Goal: Information Seeking & Learning: Compare options

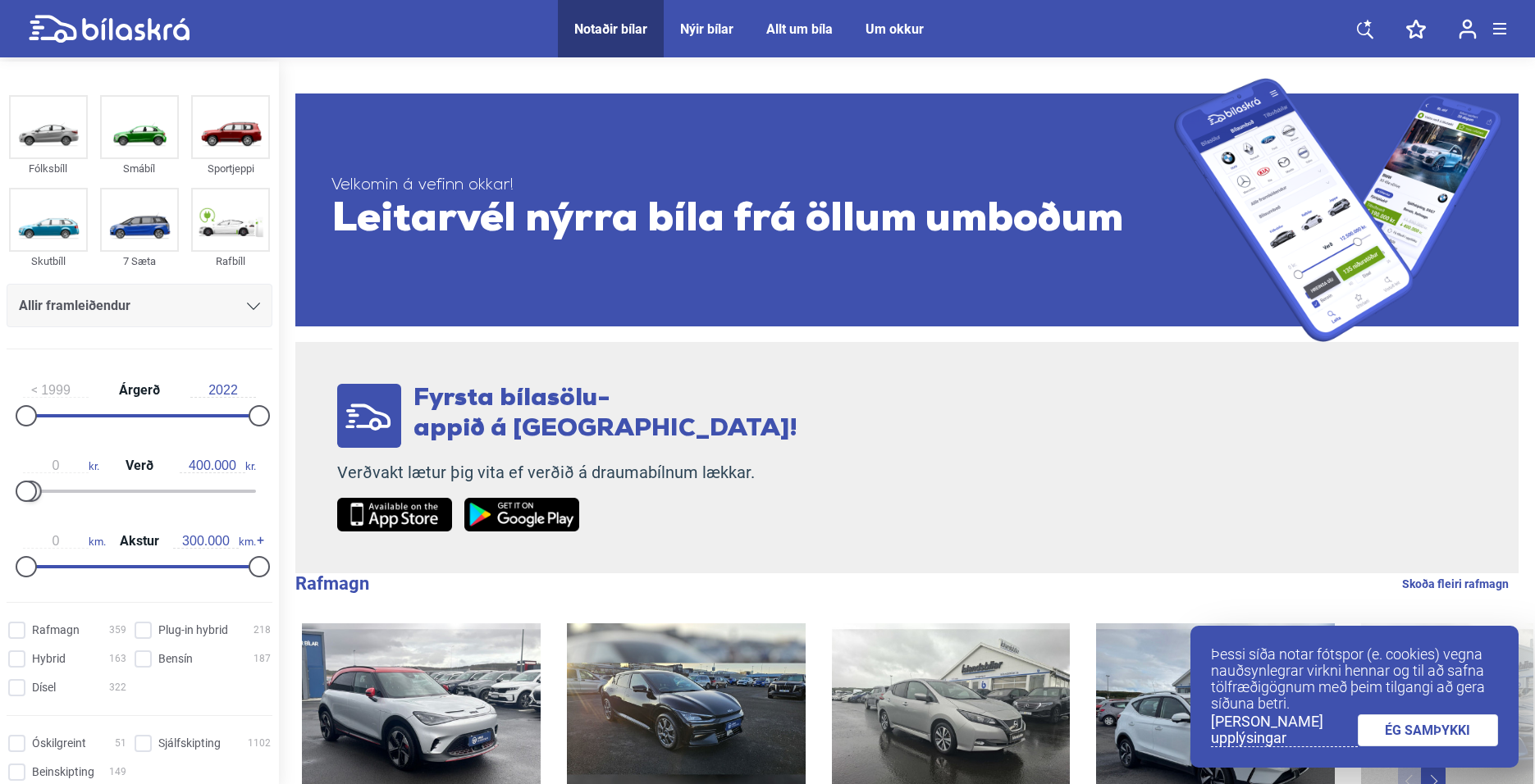
drag, startPoint x: 250, startPoint y: 498, endPoint x: 27, endPoint y: 499, distance: 223.0
click at [27, 493] on div at bounding box center [140, 492] width 233 height 3
click at [1399, 730] on link "ÉG SAMÞYKKI" at bounding box center [1429, 730] width 141 height 32
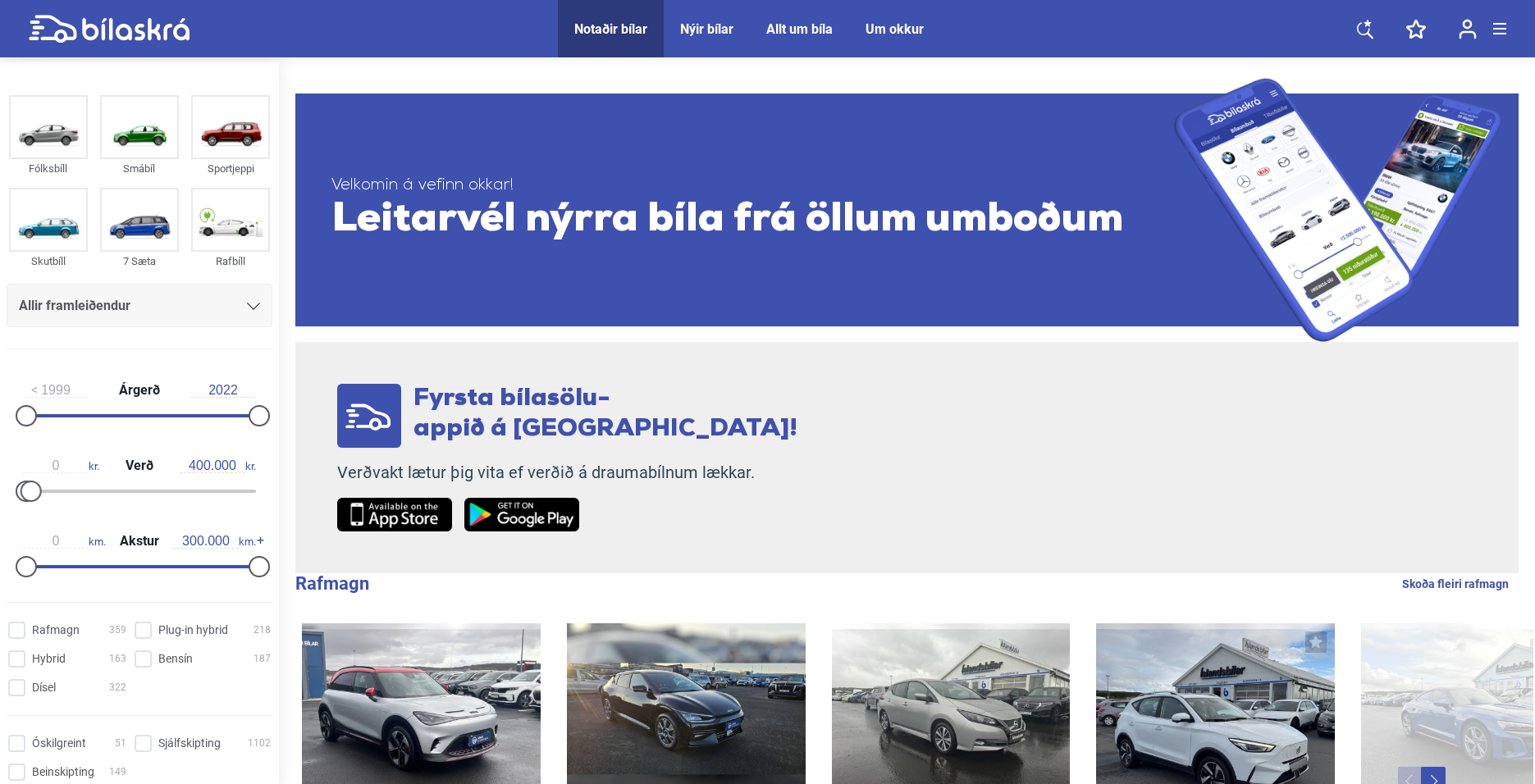
click at [130, 461] on span "Verð" at bounding box center [140, 465] width 36 height 13
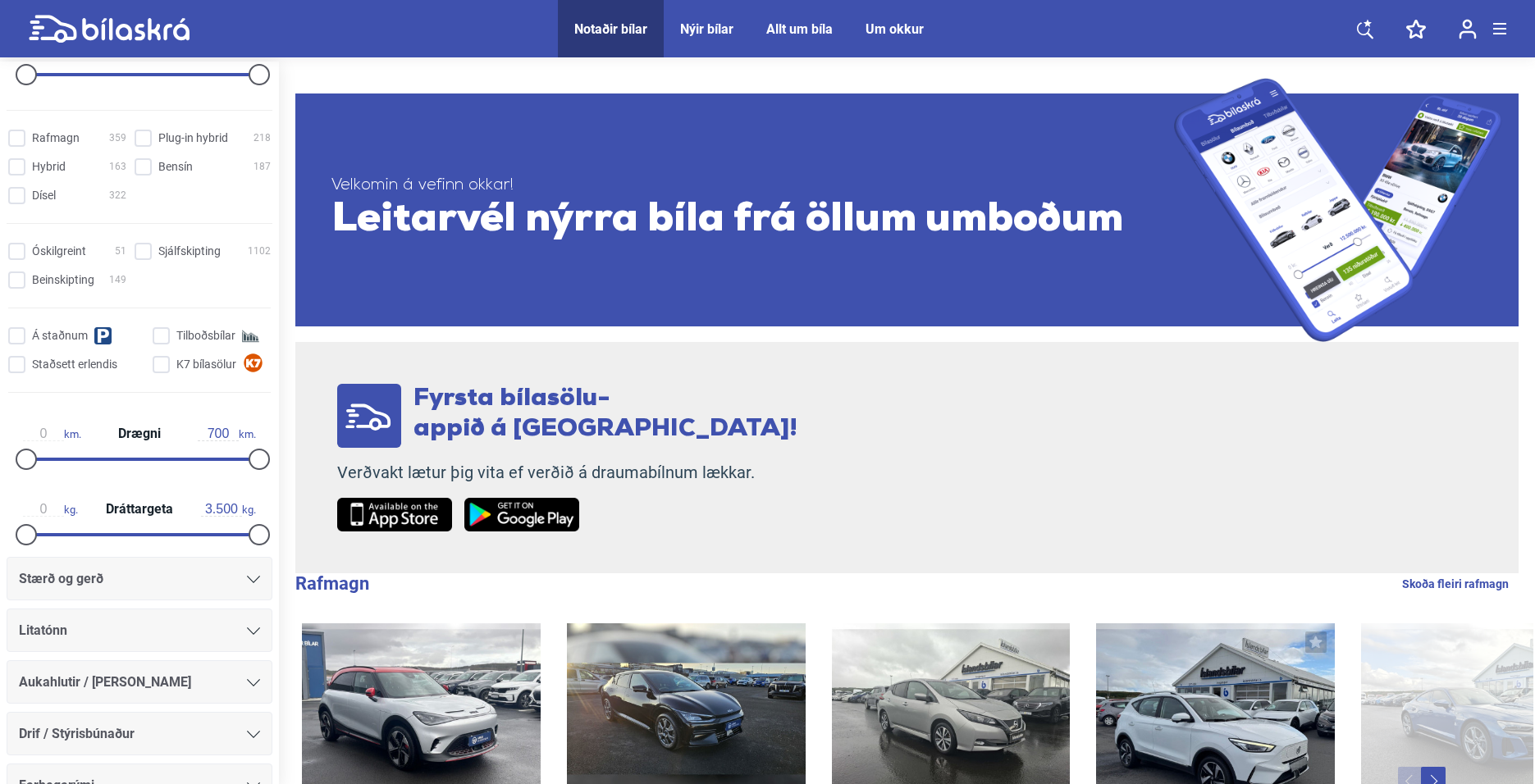
scroll to position [645, 0]
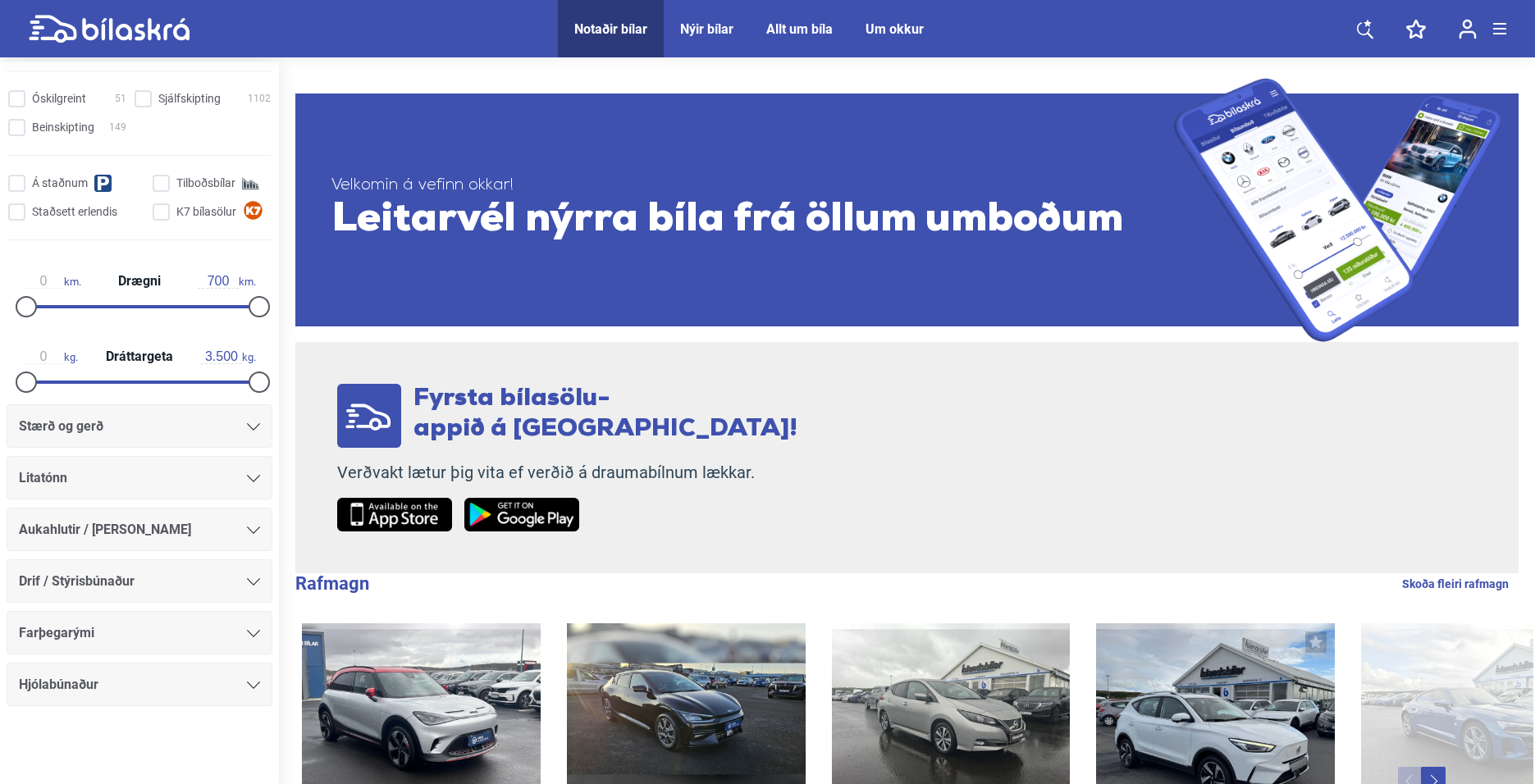
click at [598, 28] on div "Notaðir bílar" at bounding box center [610, 29] width 73 height 15
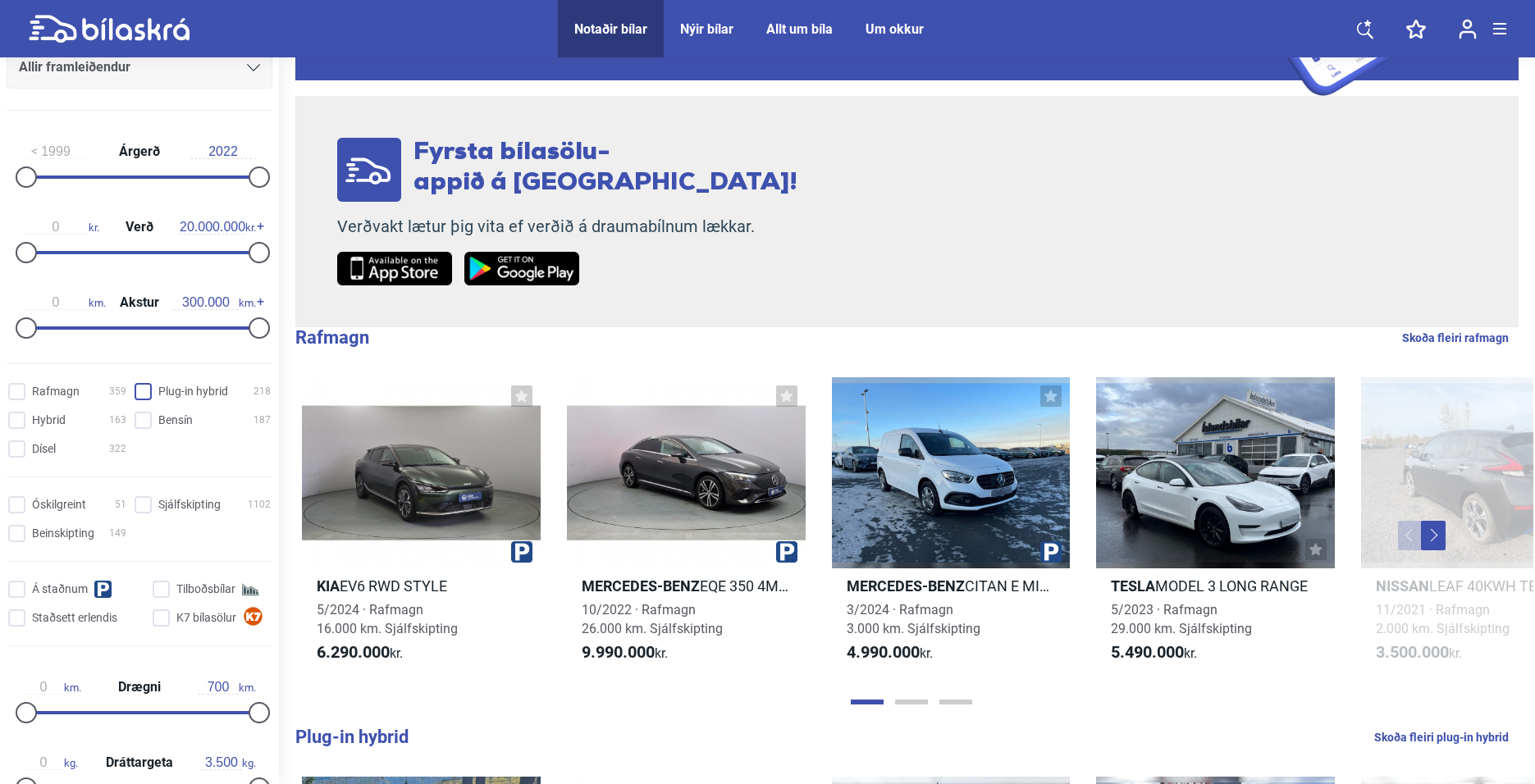
scroll to position [153, 0]
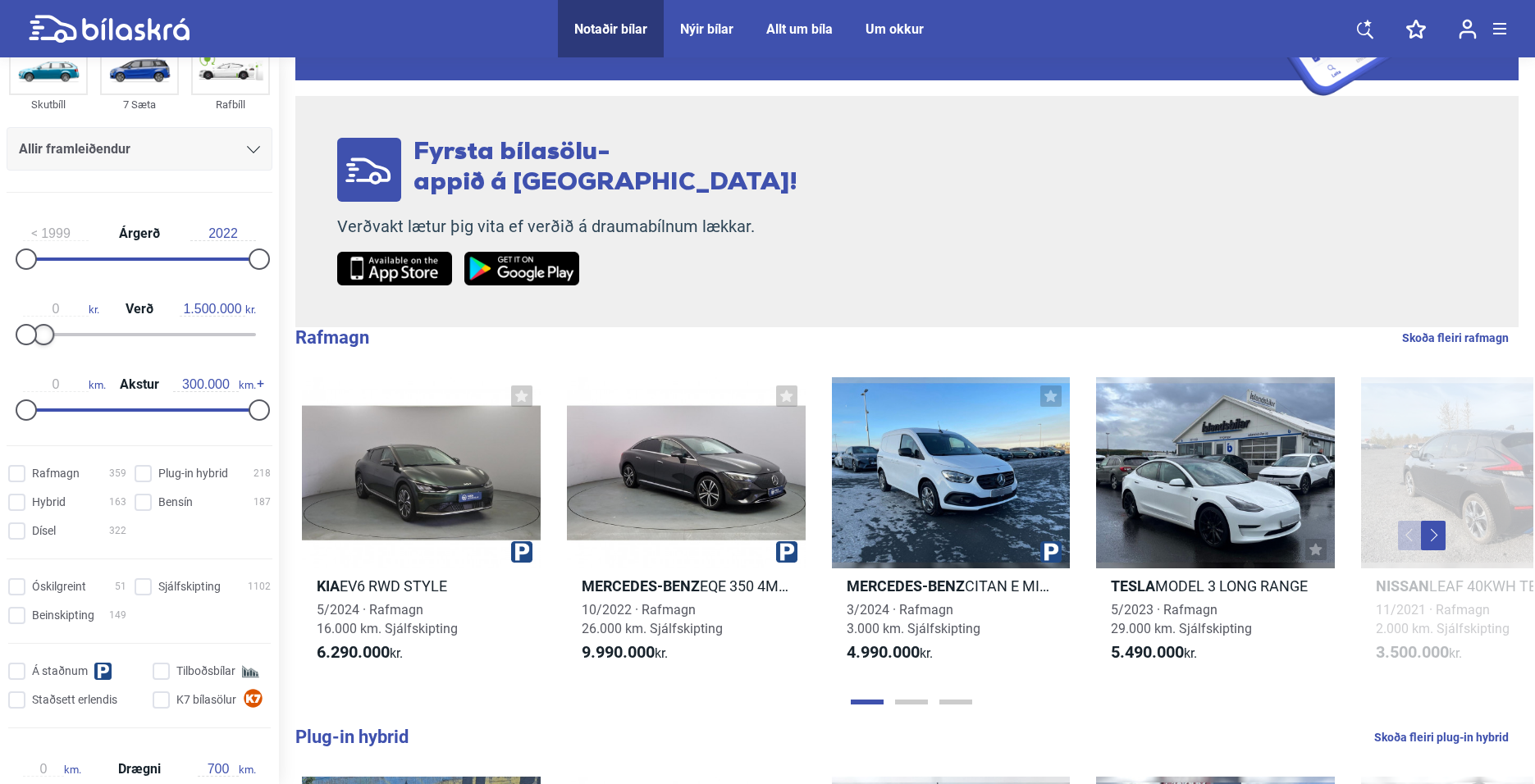
drag, startPoint x: 252, startPoint y: 333, endPoint x: 42, endPoint y: 338, distance: 210.1
click at [42, 338] on div at bounding box center [43, 335] width 21 height 21
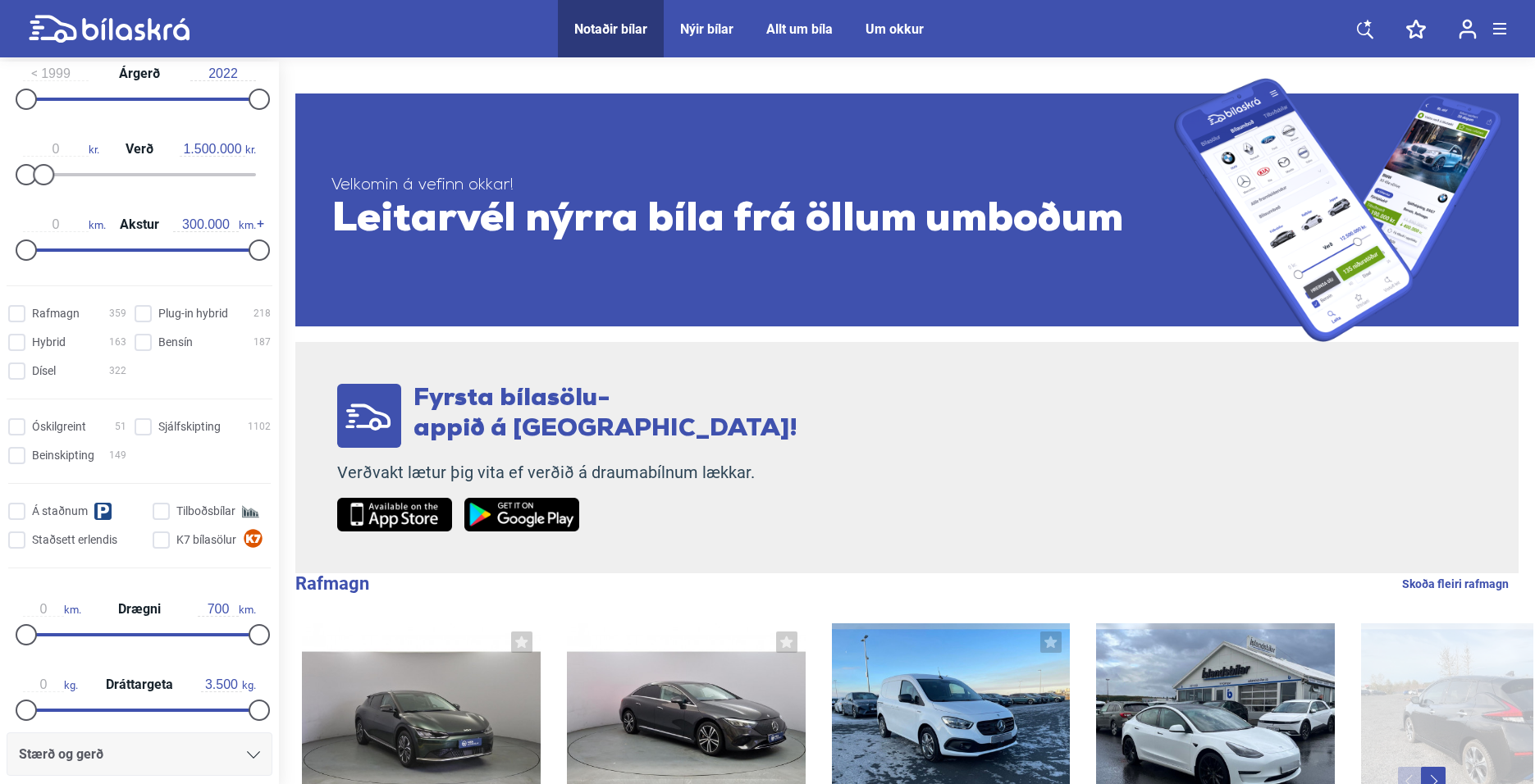
scroll to position [234, 0]
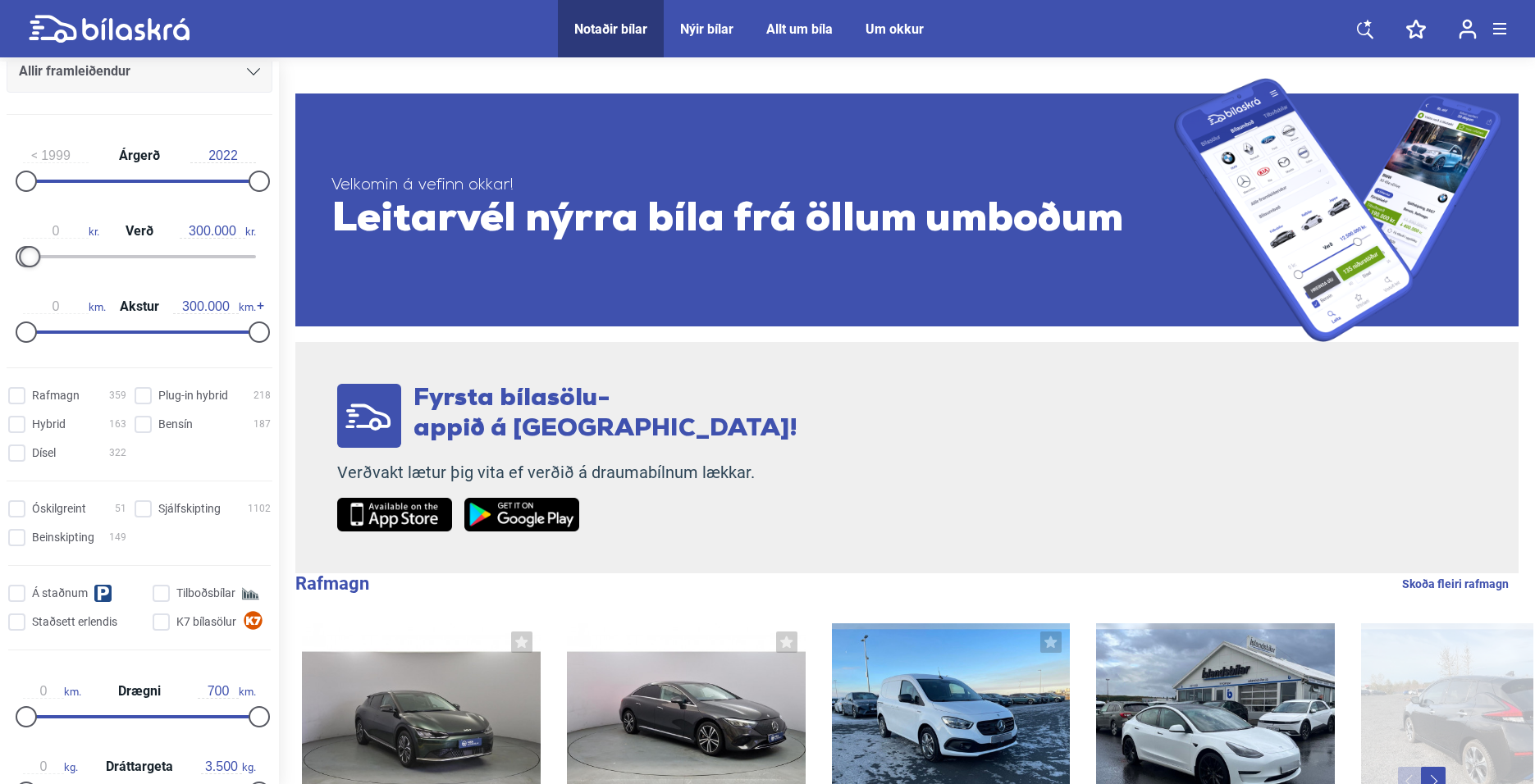
type input "400.000"
drag, startPoint x: 45, startPoint y: 254, endPoint x: 32, endPoint y: 252, distance: 13.2
click at [32, 252] on div at bounding box center [31, 256] width 21 height 21
click at [17, 398] on input "Rafmagn 359" at bounding box center [69, 396] width 118 height 17
checkbox input "true"
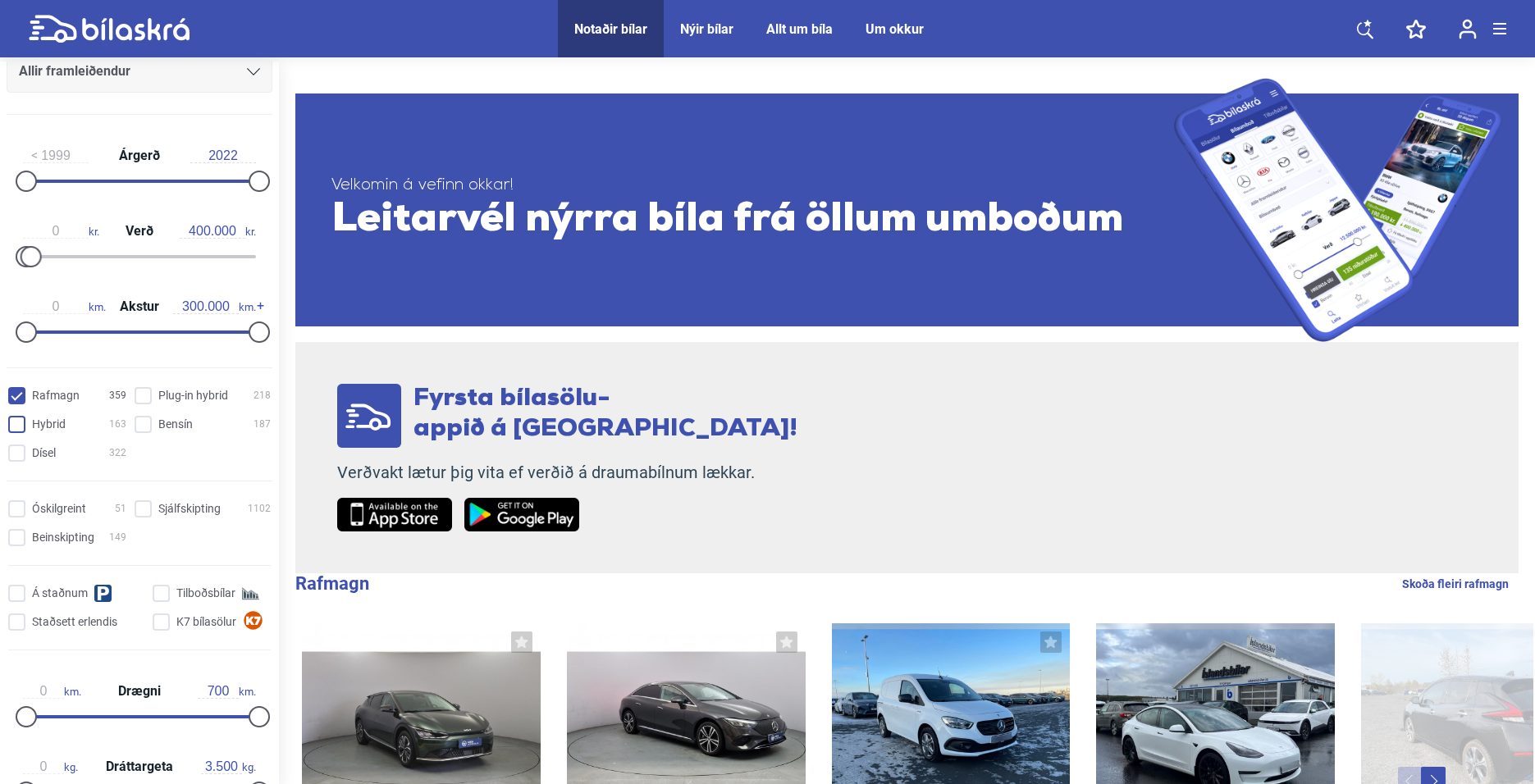
click at [21, 428] on input "Hybrid 163" at bounding box center [69, 425] width 118 height 17
checkbox input "true"
click at [18, 457] on input "Dísel 322" at bounding box center [69, 454] width 118 height 17
checkbox input "true"
click at [142, 423] on input "Bensín 187" at bounding box center [205, 425] width 136 height 17
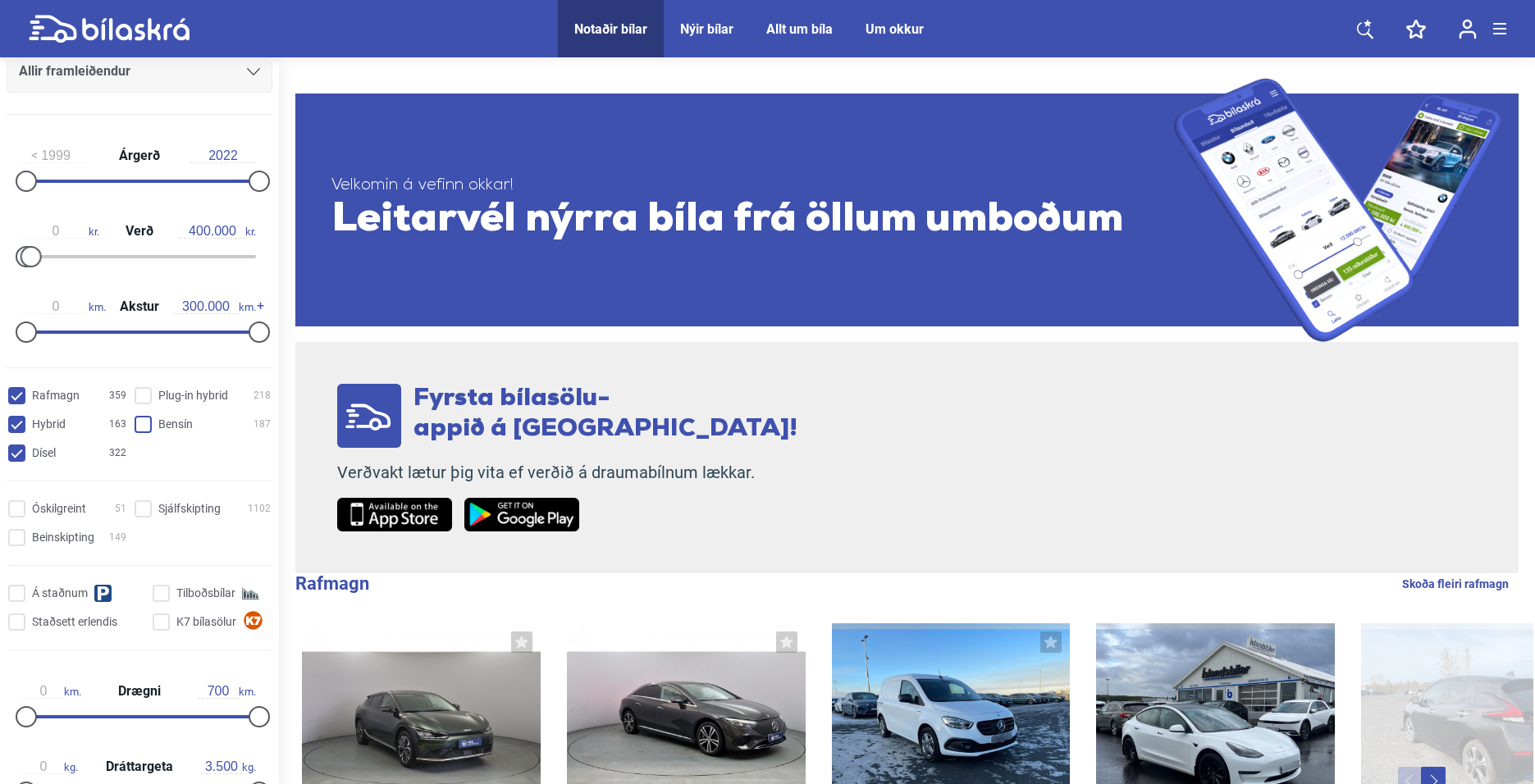
checkbox input "true"
click at [147, 402] on hybrid "Plug-in hybrid 218" at bounding box center [205, 396] width 136 height 17
checkbox hybrid "true"
drag, startPoint x: 16, startPoint y: 401, endPoint x: 33, endPoint y: 398, distance: 17.3
click at [16, 400] on input "Rafmagn 359" at bounding box center [69, 396] width 118 height 17
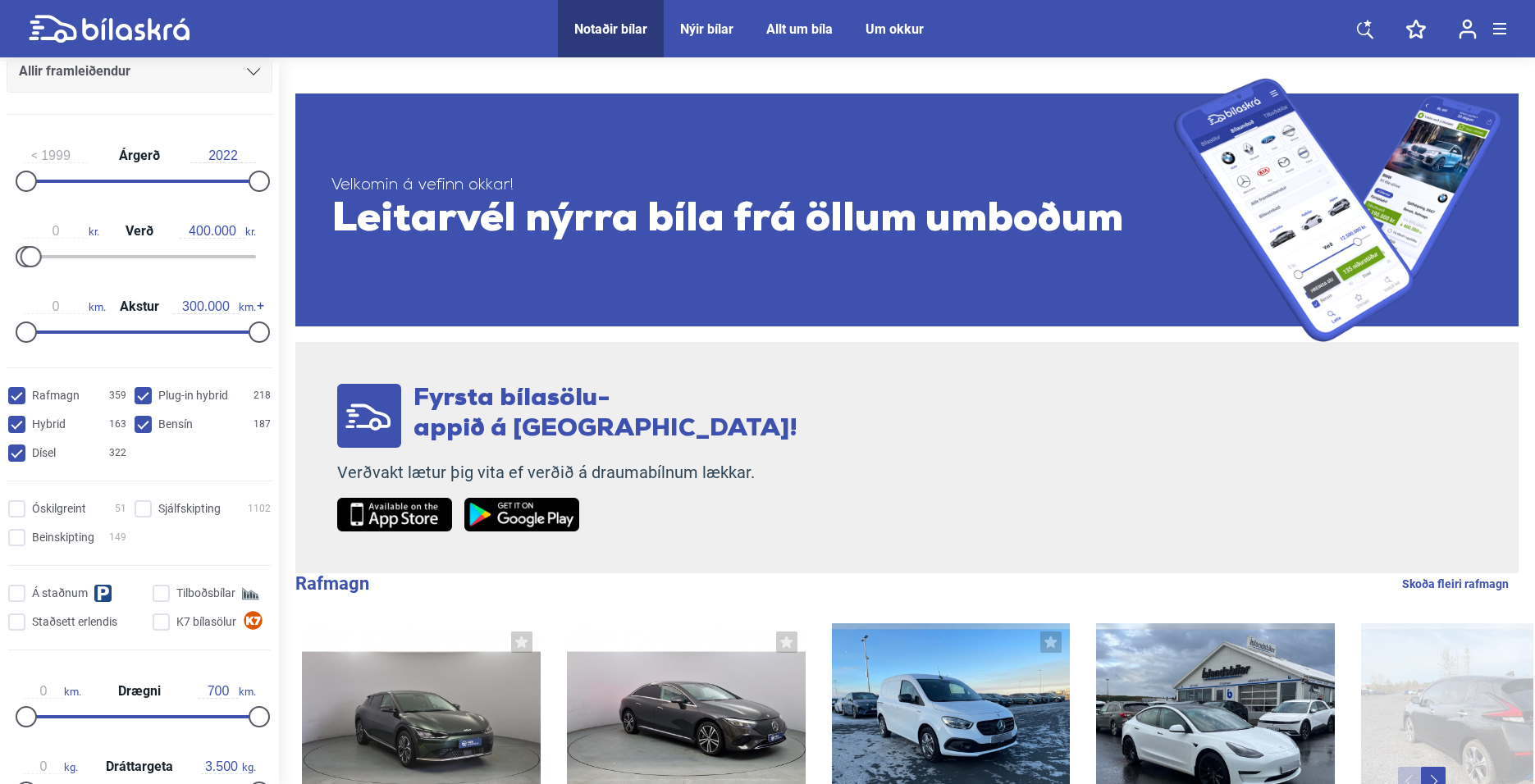
checkbox input "false"
click at [137, 395] on hybrid "Plug-in hybrid 218" at bounding box center [205, 396] width 136 height 17
checkbox hybrid "false"
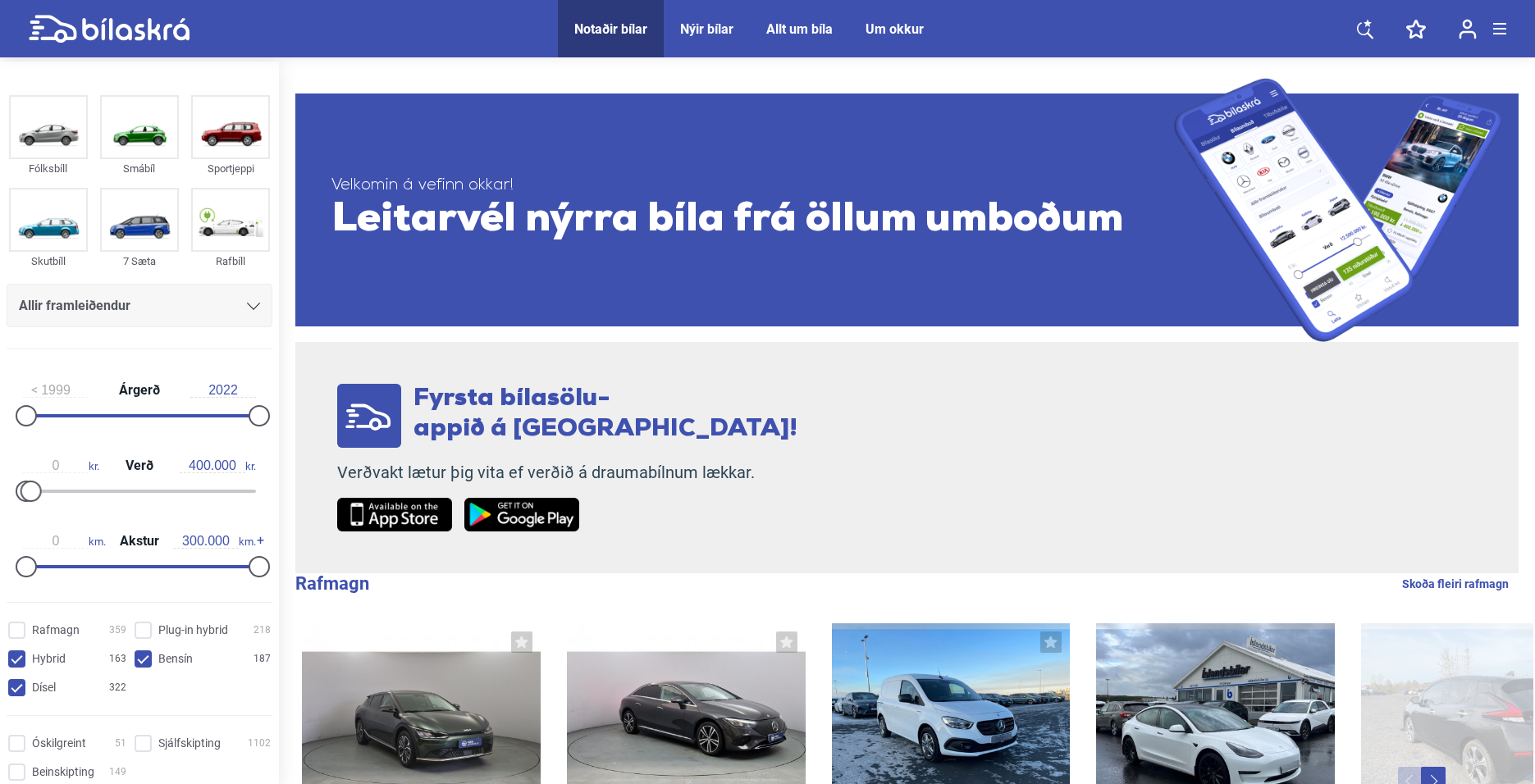
click at [246, 313] on div "Allir framleiðendur" at bounding box center [139, 305] width 241 height 23
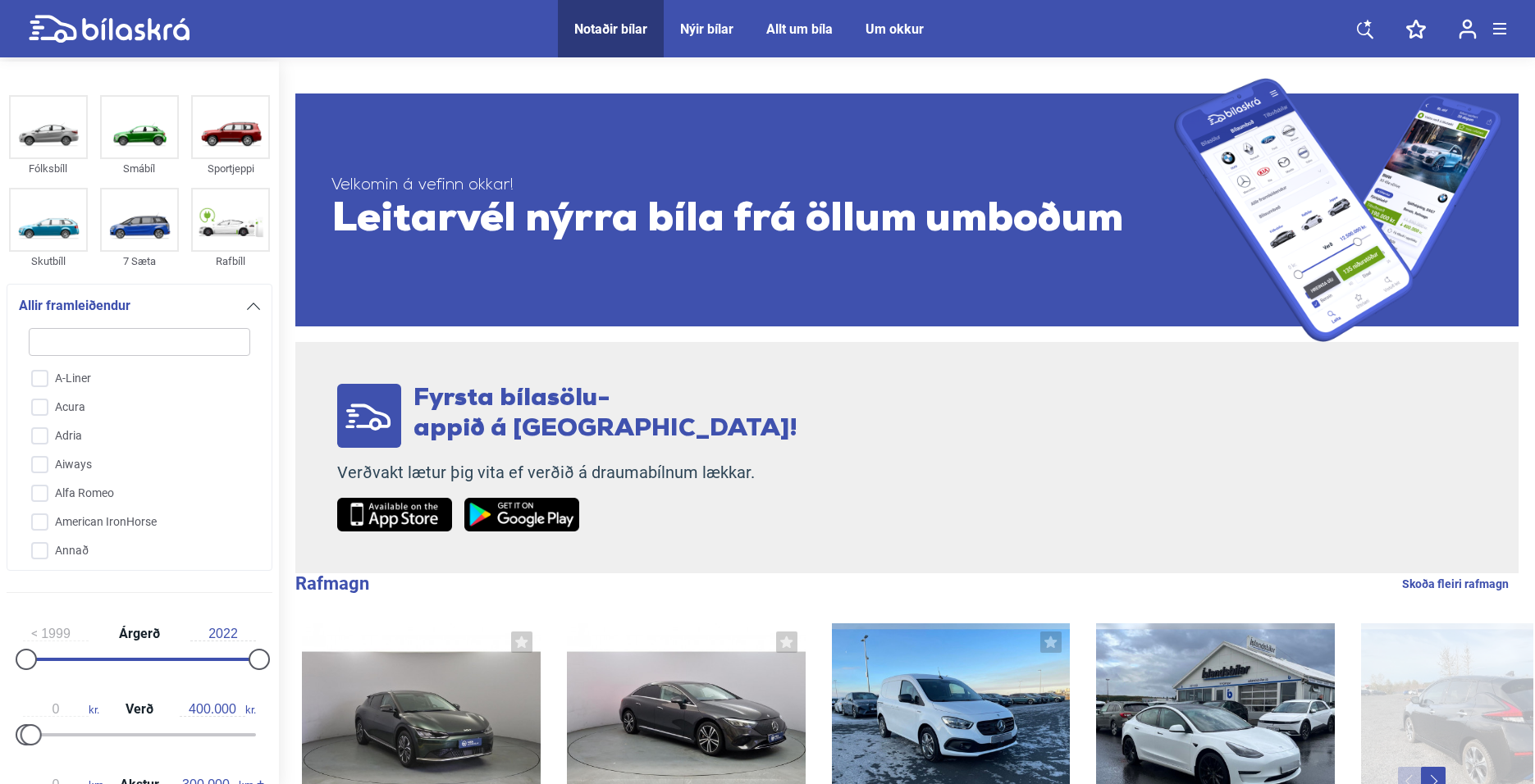
click at [236, 314] on div "Allir framleiðendur" at bounding box center [139, 305] width 241 height 23
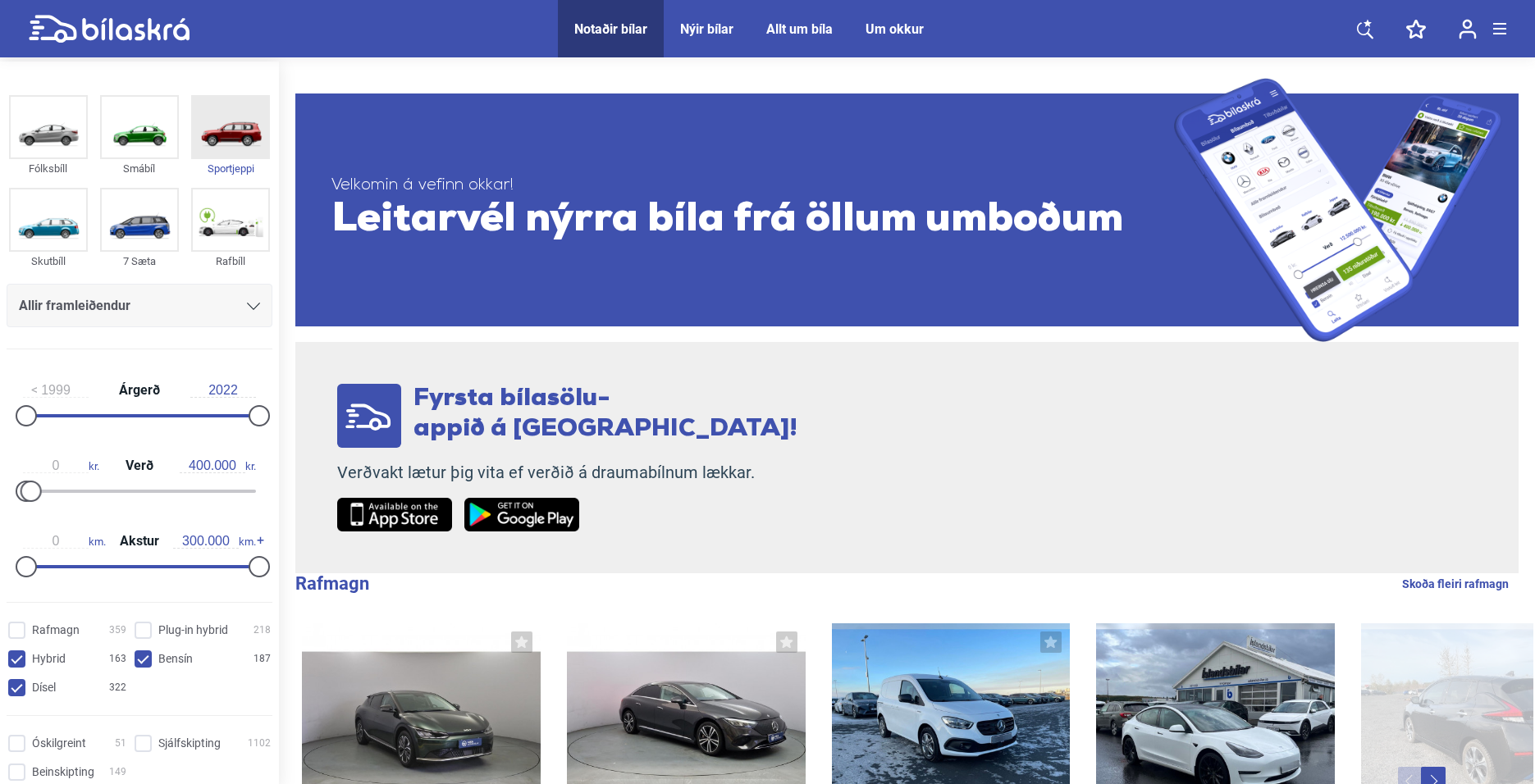
click at [223, 148] on img at bounding box center [231, 127] width 76 height 61
click at [240, 138] on img at bounding box center [231, 127] width 76 height 61
click at [124, 478] on div "0 kr. Verð 400.000 kr." at bounding box center [140, 476] width 266 height 75
click at [165, 467] on div "0 kr. Verð 400.000 kr." at bounding box center [140, 466] width 233 height 15
click at [213, 470] on input "400.000" at bounding box center [212, 466] width 65 height 15
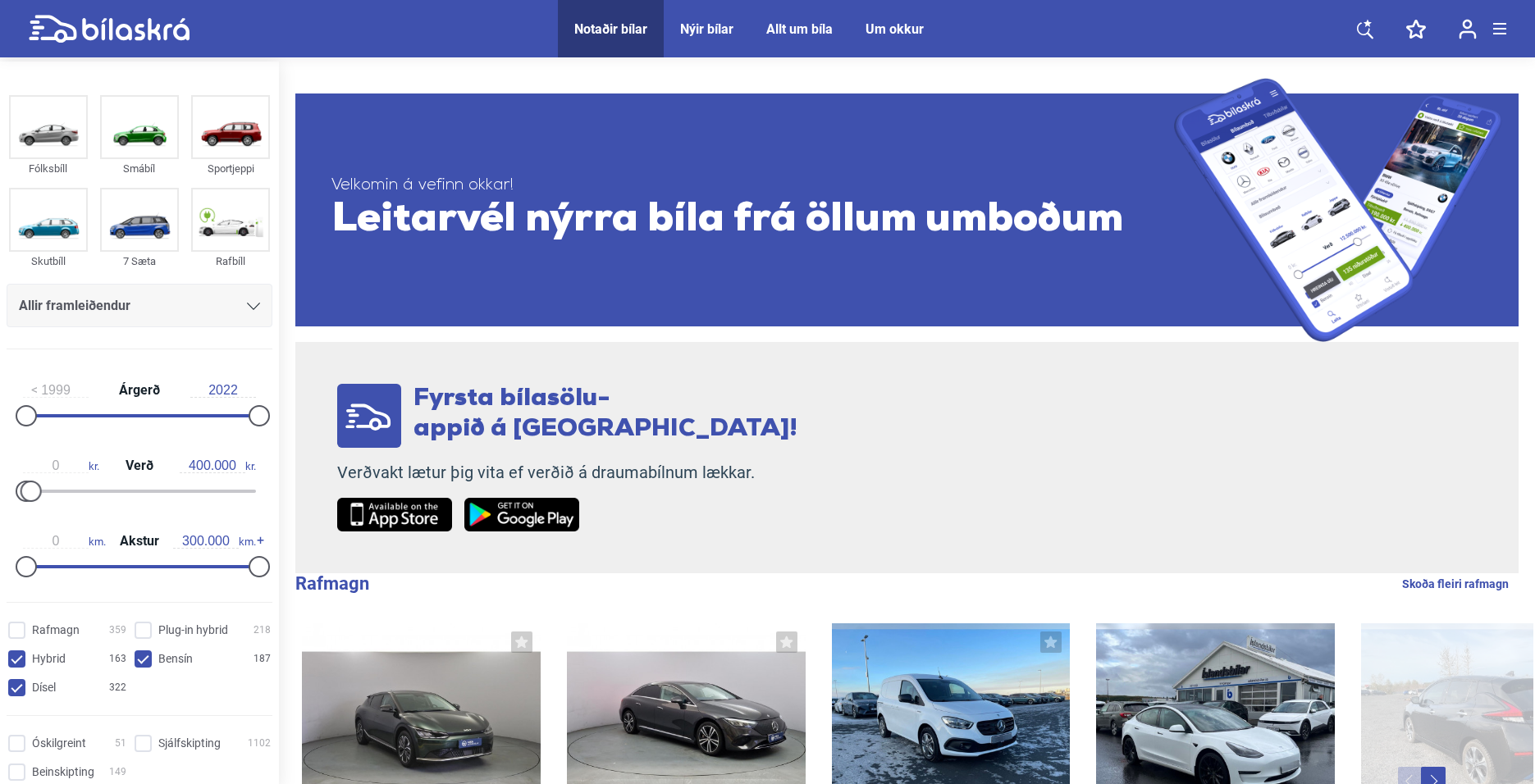
click at [248, 471] on span "400.000 kr." at bounding box center [217, 466] width 76 height 15
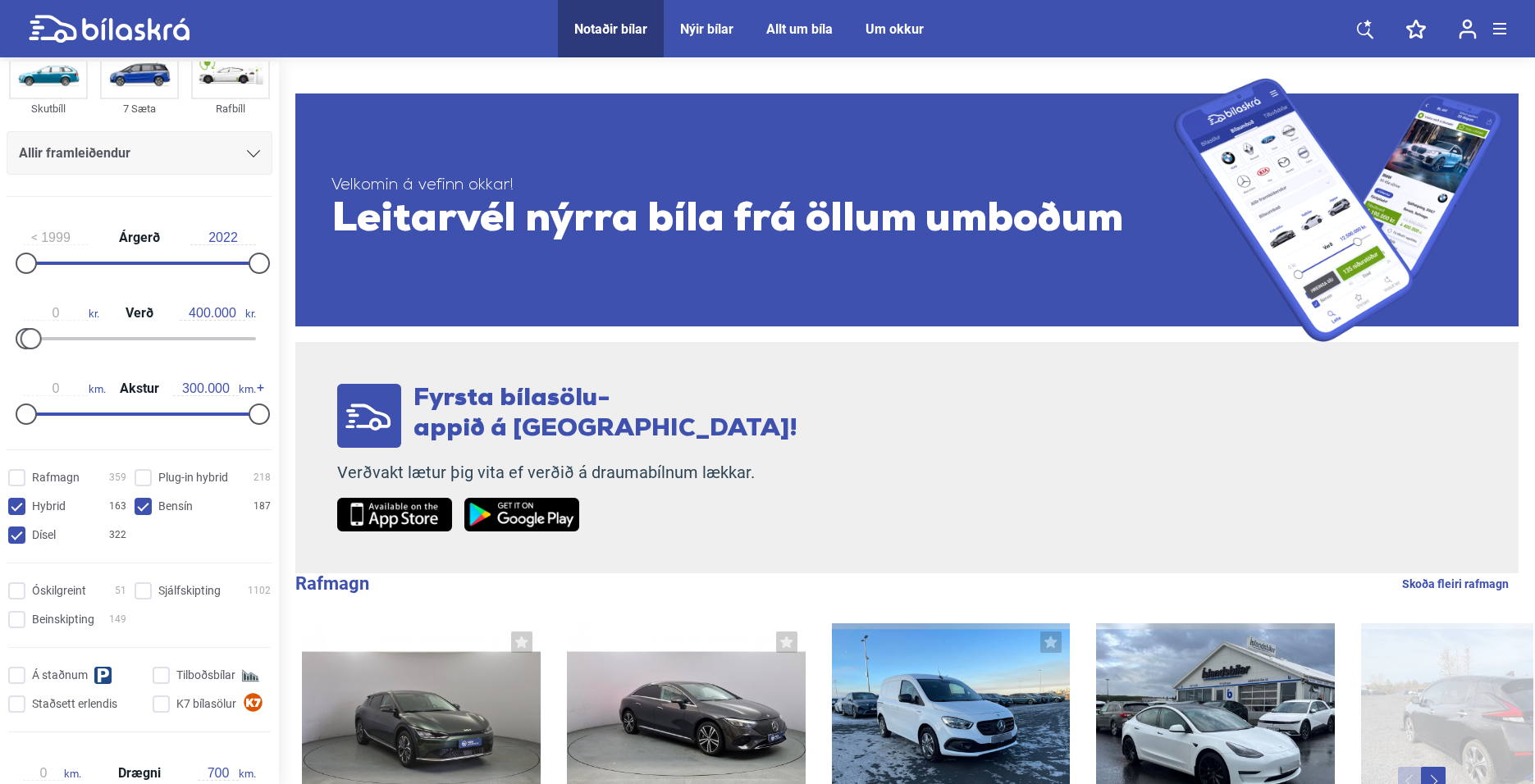
scroll to position [70, 0]
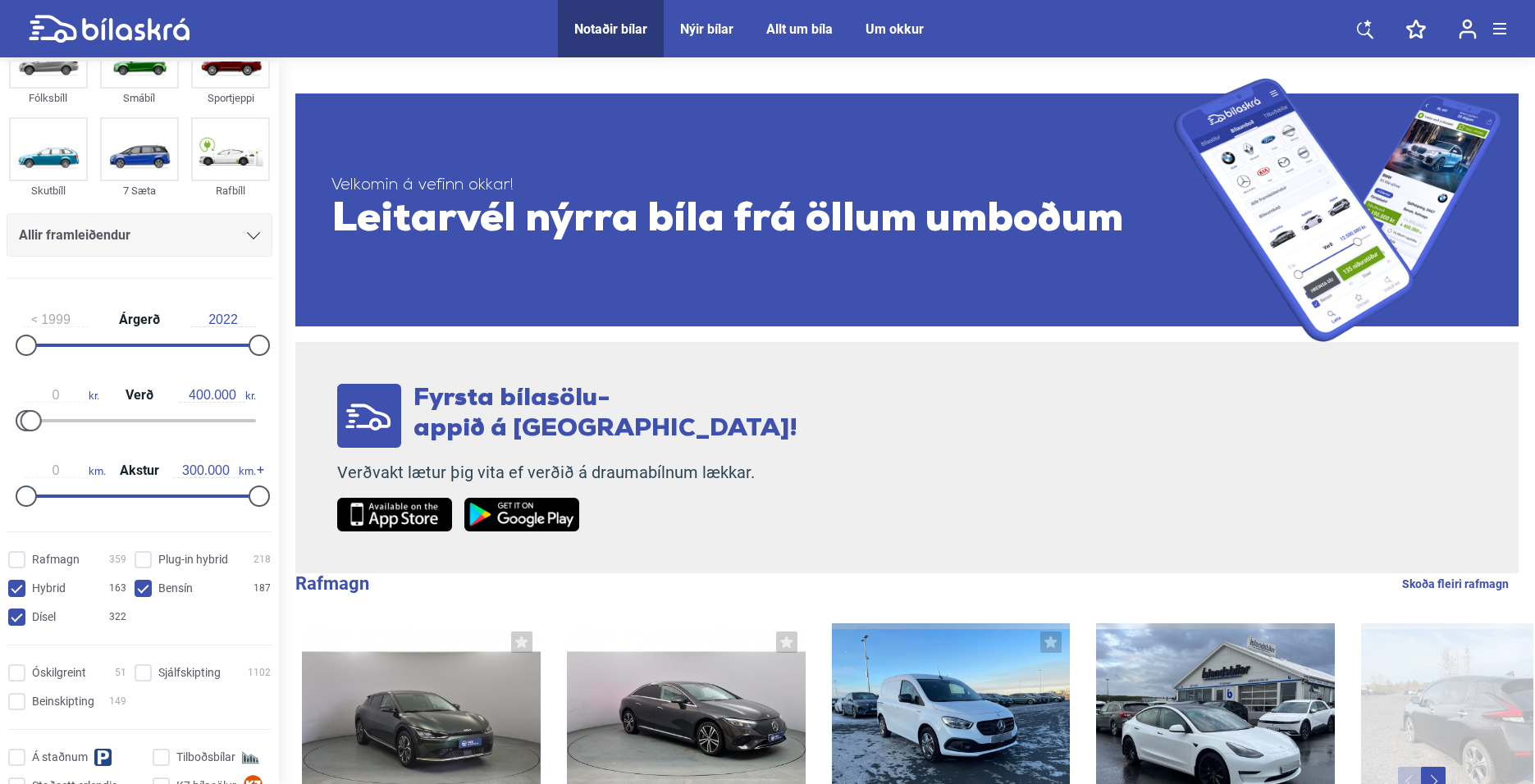
click at [19, 586] on input "Hybrid 163" at bounding box center [69, 589] width 118 height 17
checkbox input "false"
click at [19, 618] on input "Dísel 322" at bounding box center [69, 618] width 118 height 17
checkbox input "false"
click at [137, 594] on input "Bensín 187" at bounding box center [205, 589] width 136 height 17
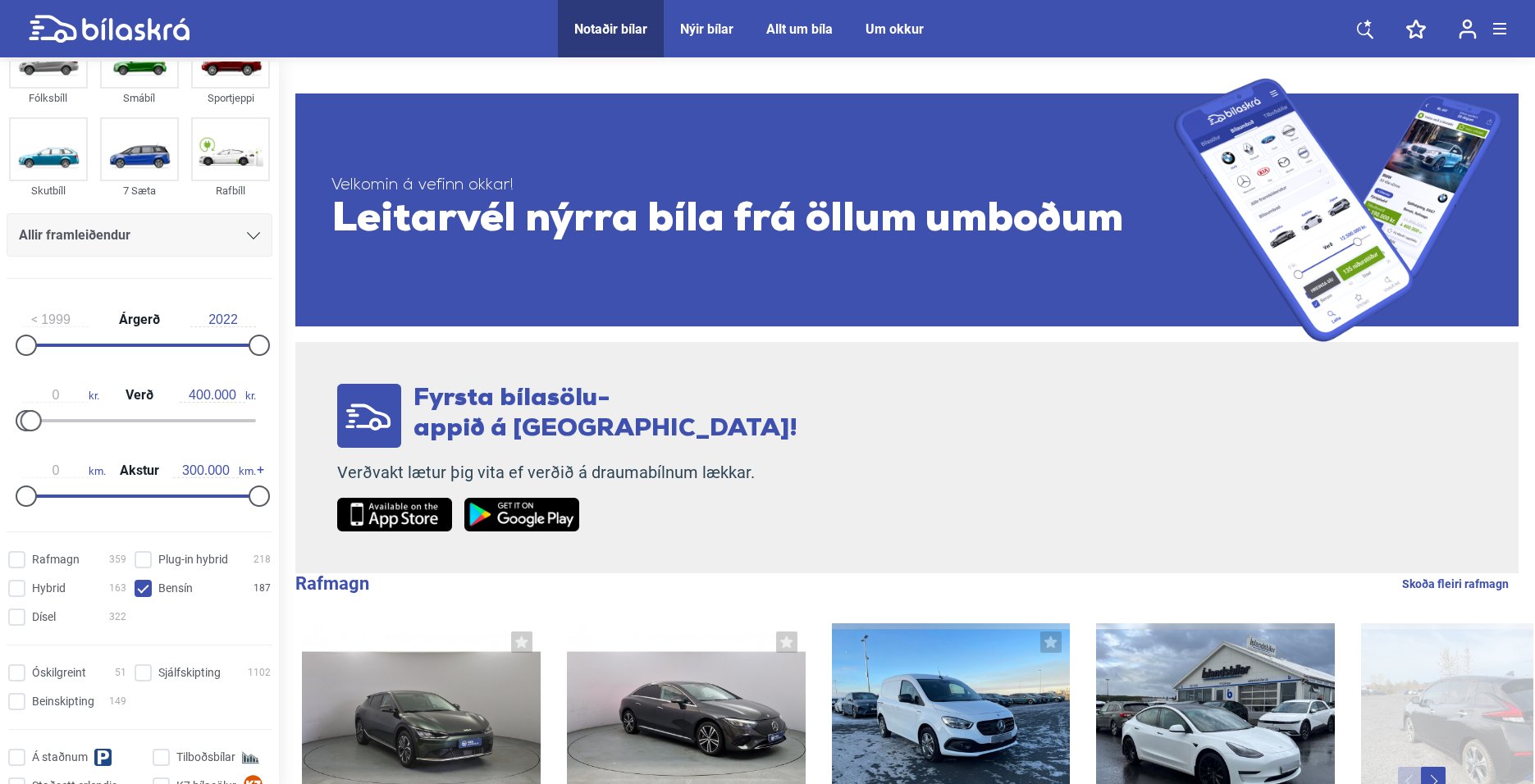
checkbox input "false"
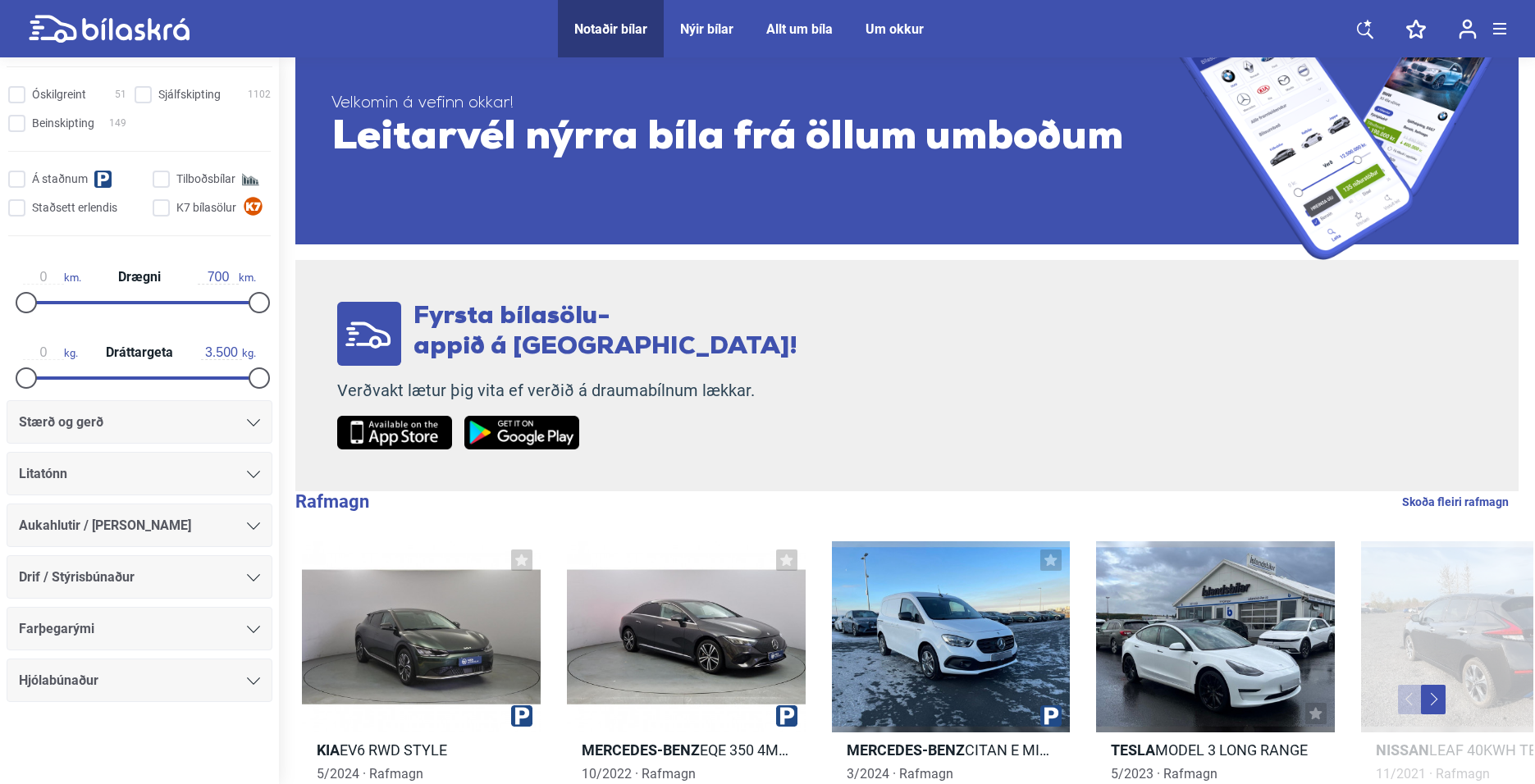
scroll to position [164, 0]
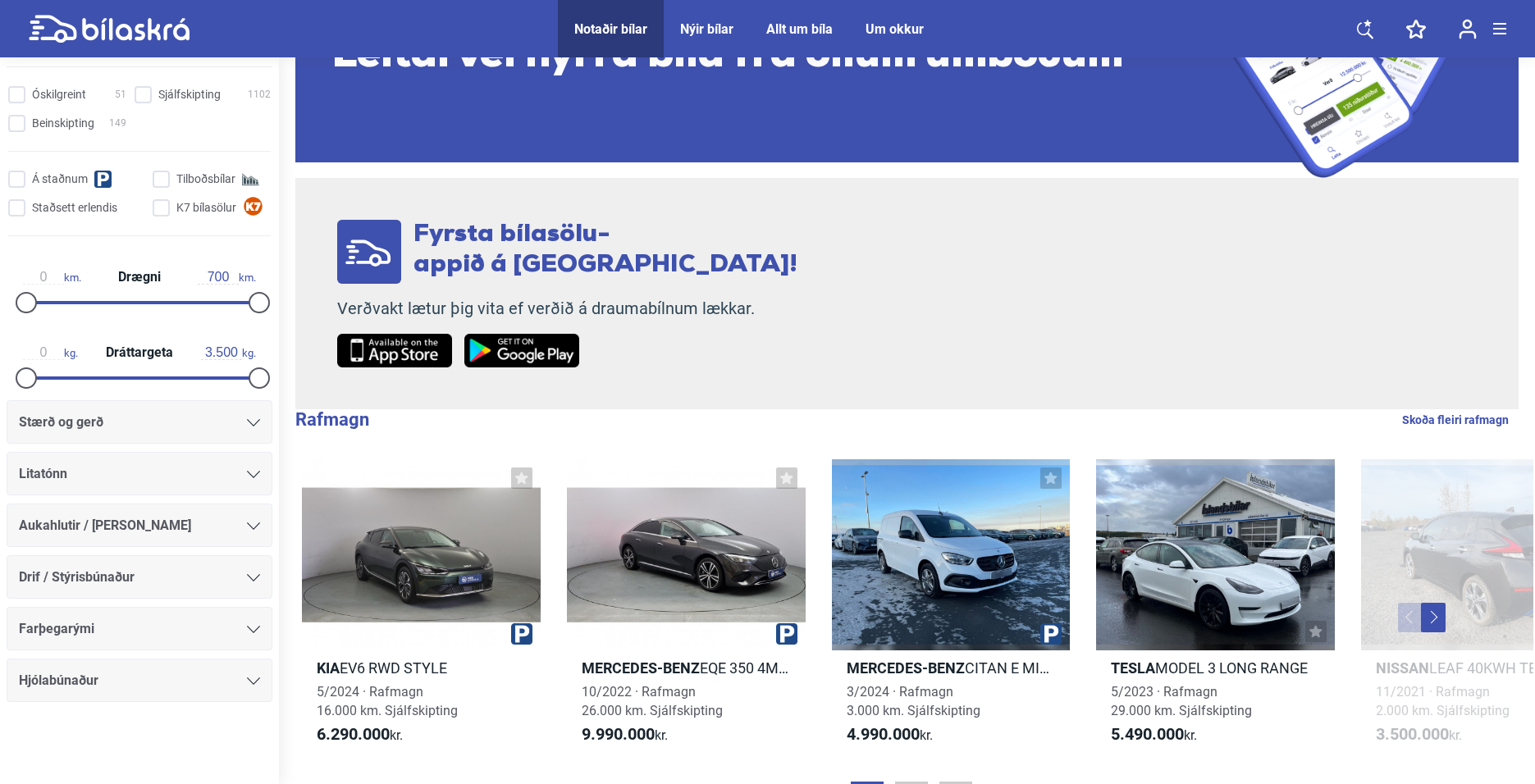
click at [110, 669] on div "Hjólabúnaður" at bounding box center [139, 680] width 241 height 23
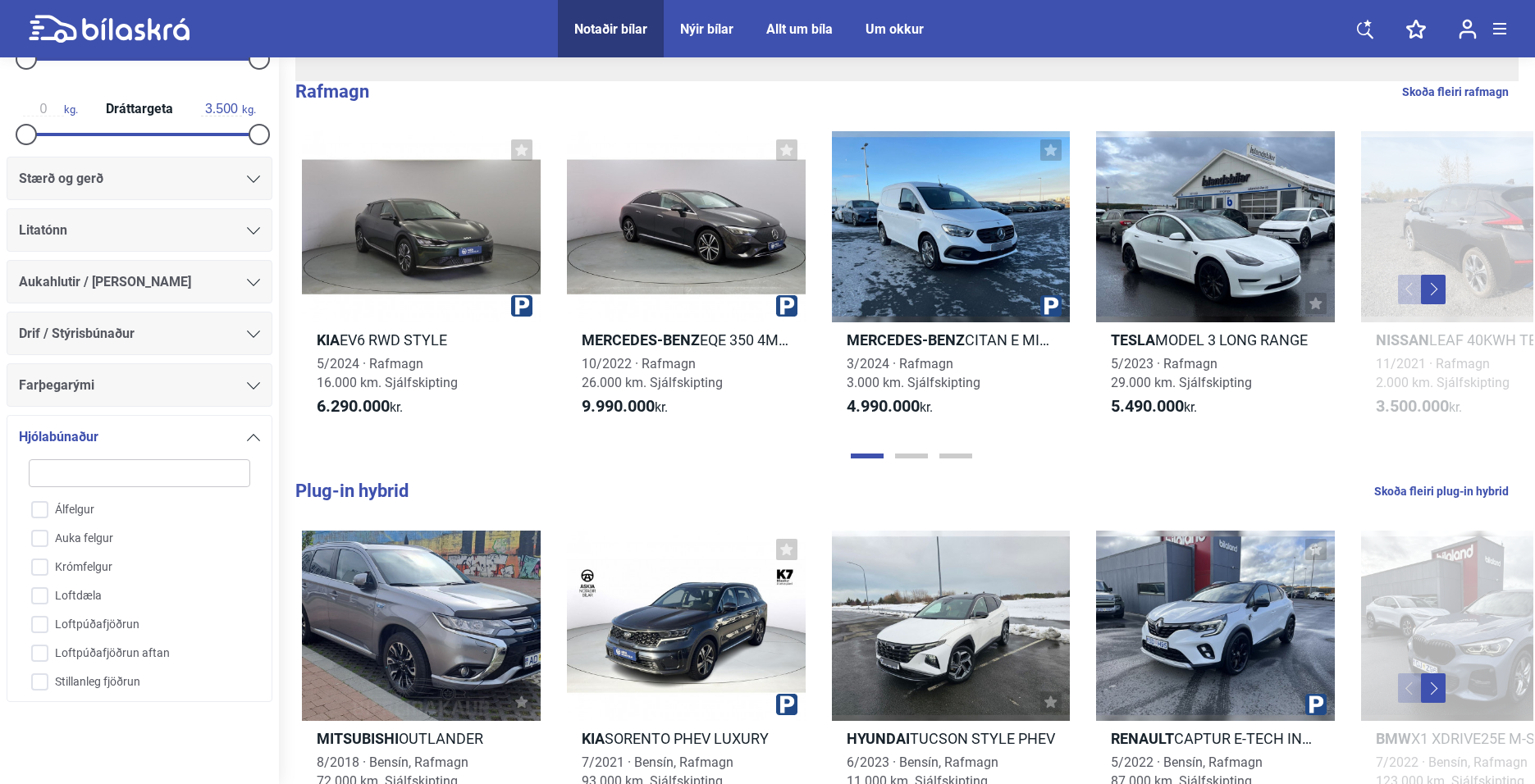
scroll to position [574, 0]
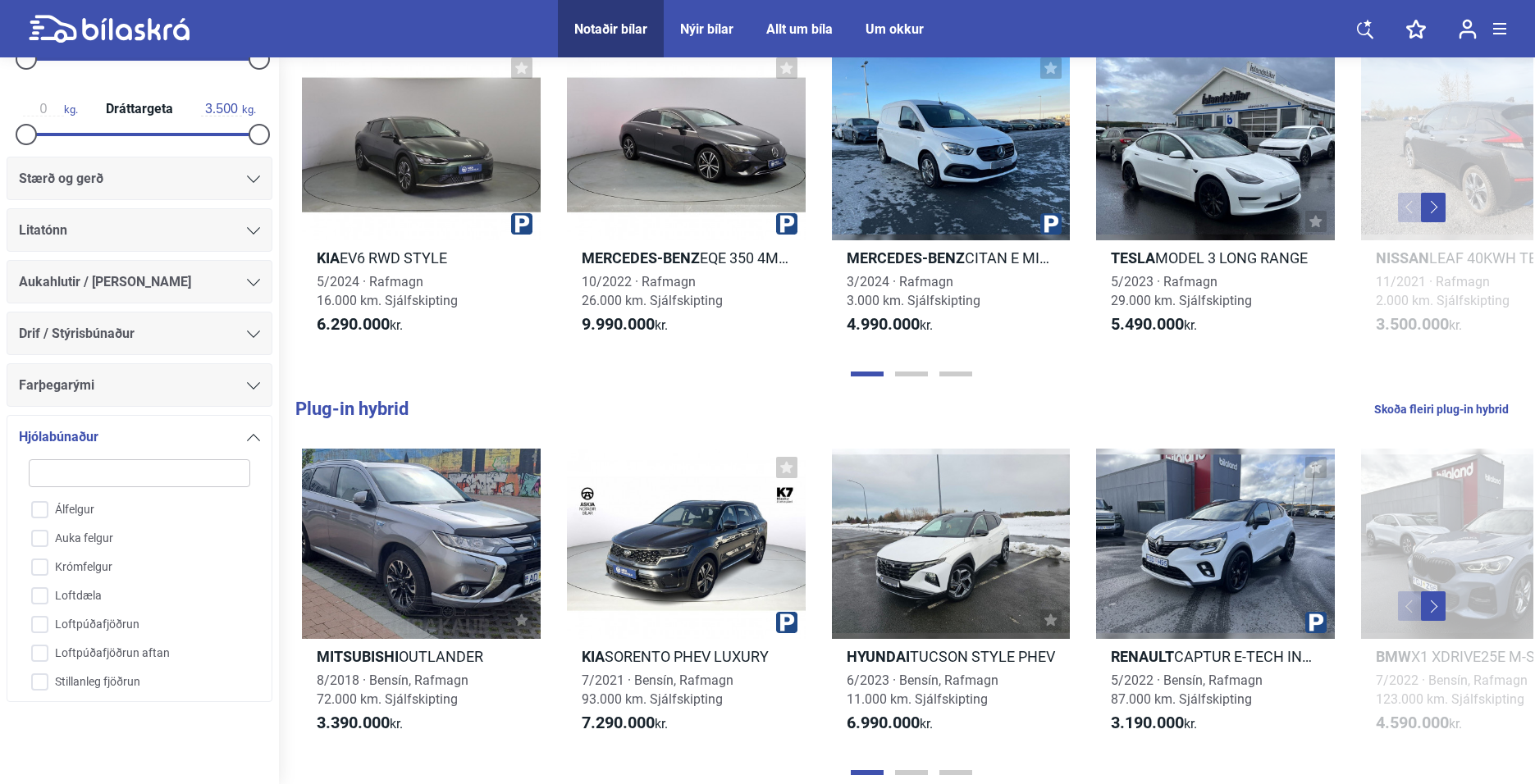
click at [114, 441] on div "Hjólabúnaður" at bounding box center [139, 437] width 241 height 23
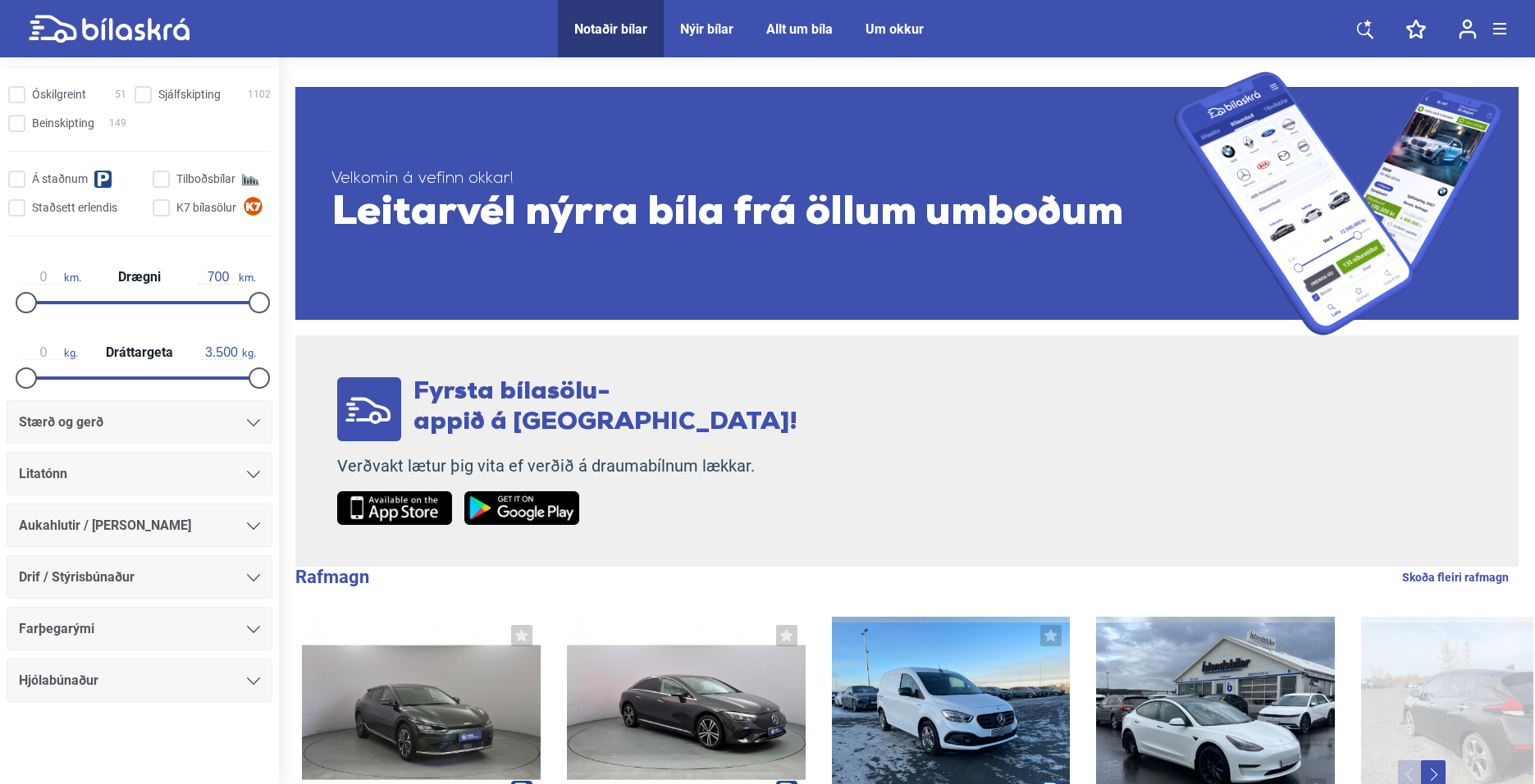
scroll to position [0, 0]
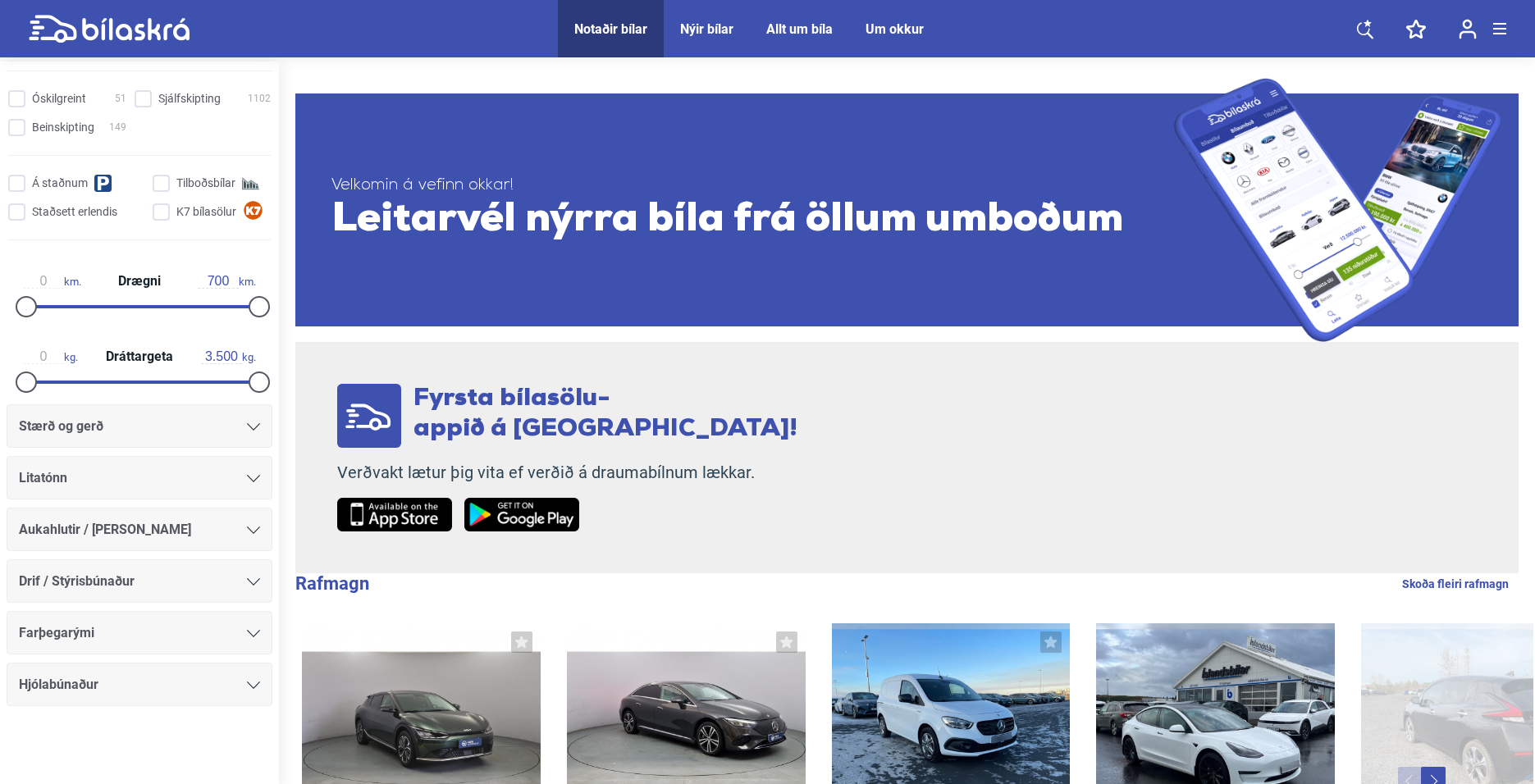
click at [638, 27] on div "Notaðir bílar" at bounding box center [610, 29] width 73 height 15
type input "20.000.000"
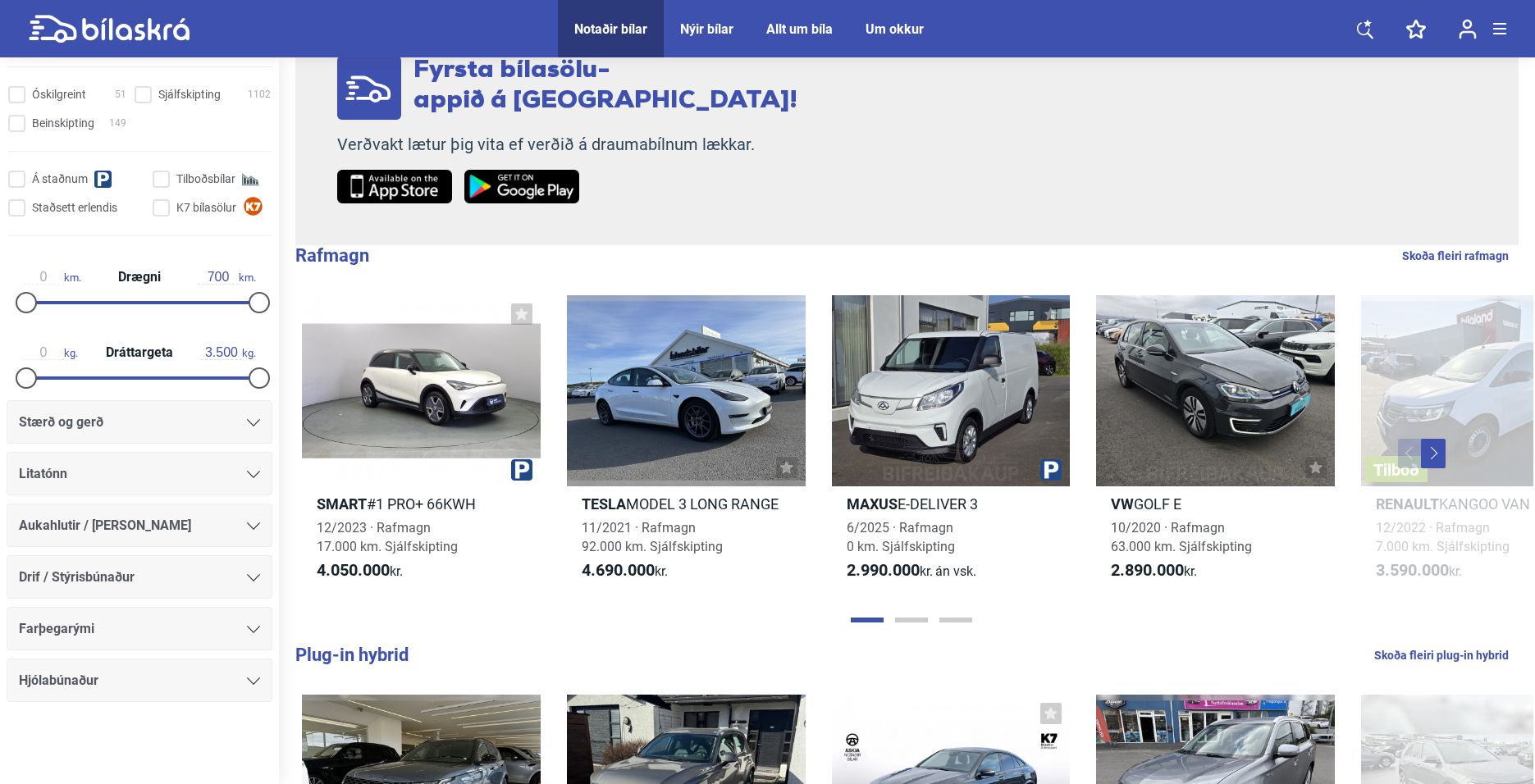
scroll to position [410, 0]
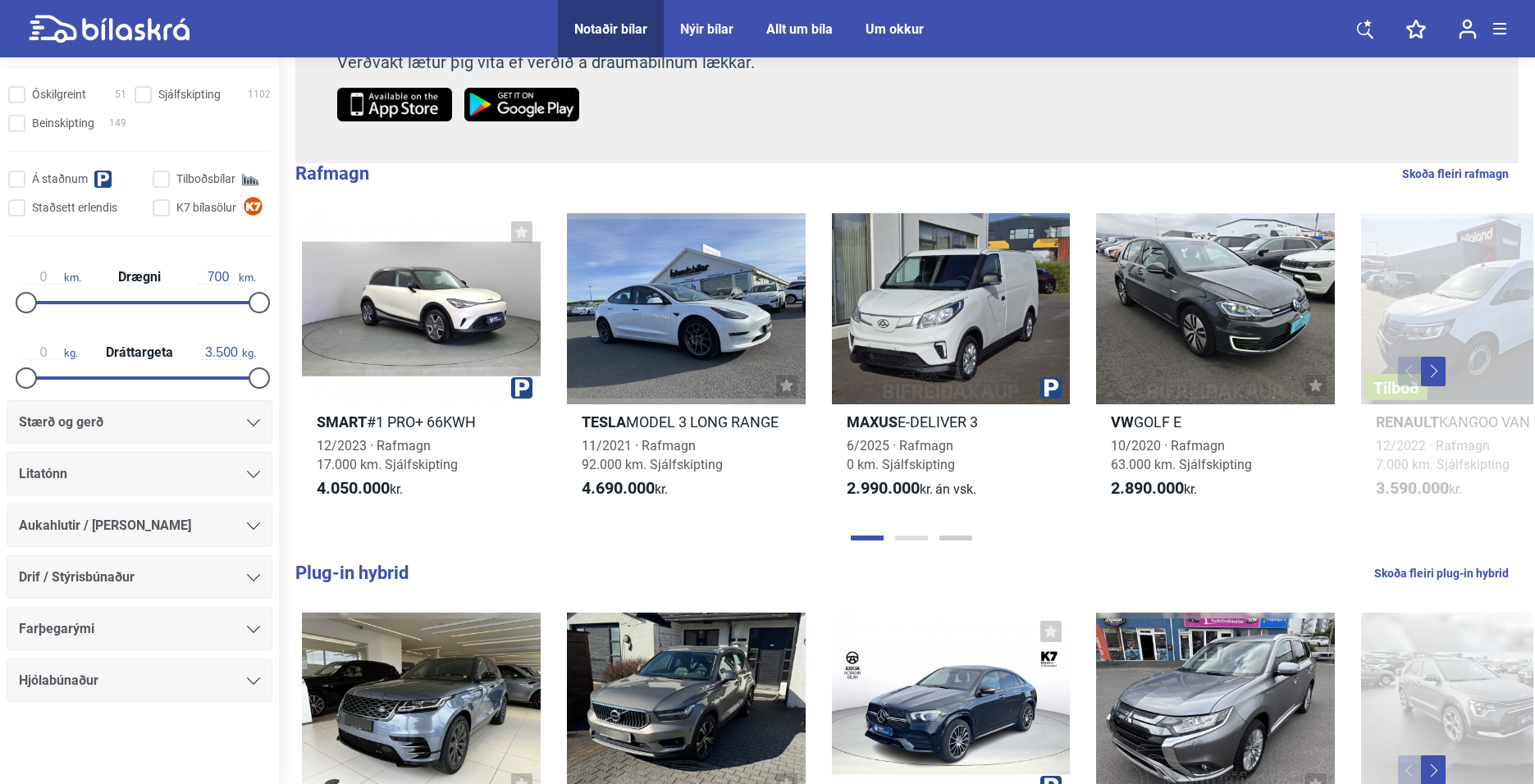
click at [918, 538] on button "Page 2" at bounding box center [911, 538] width 33 height 5
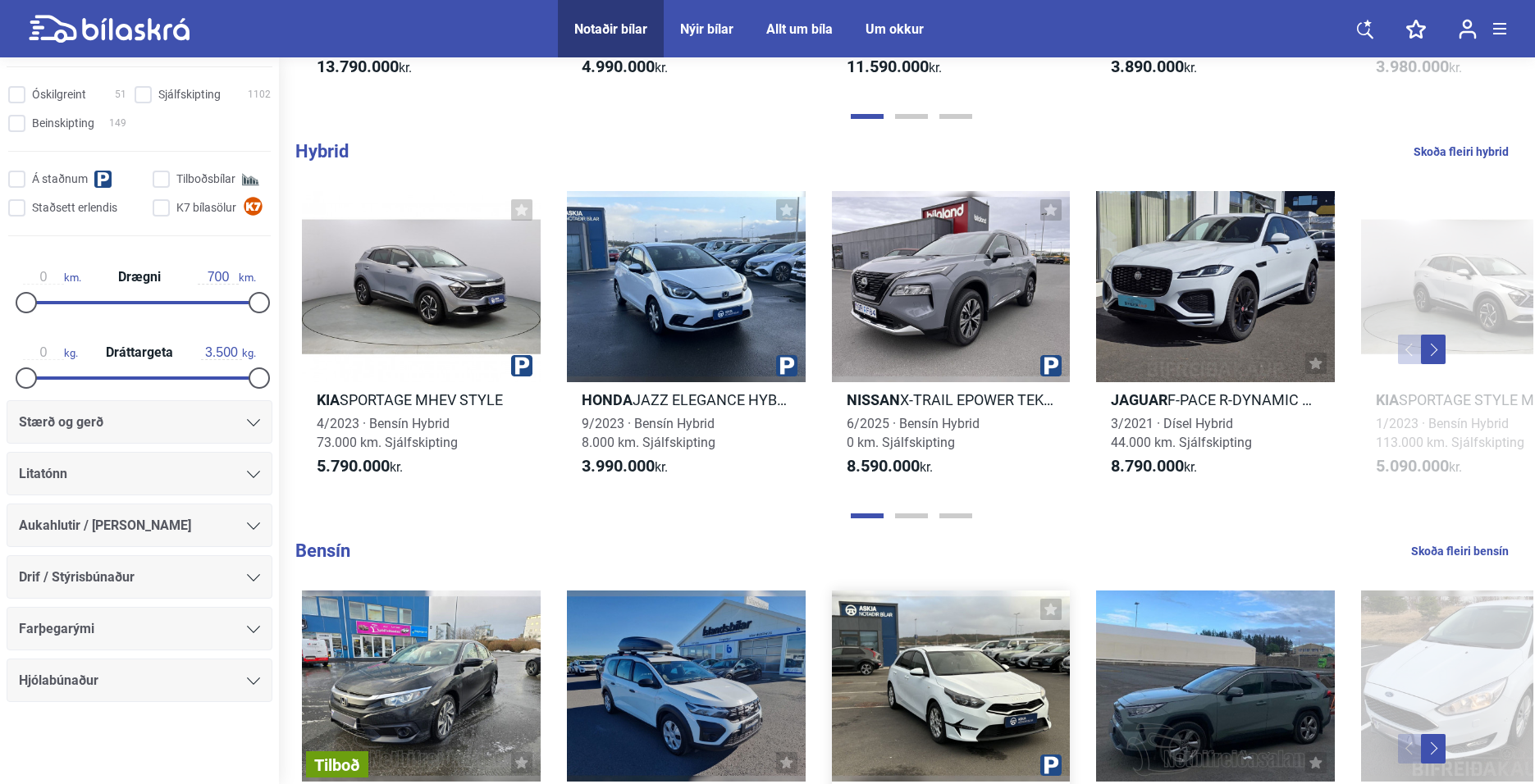
scroll to position [1476, 0]
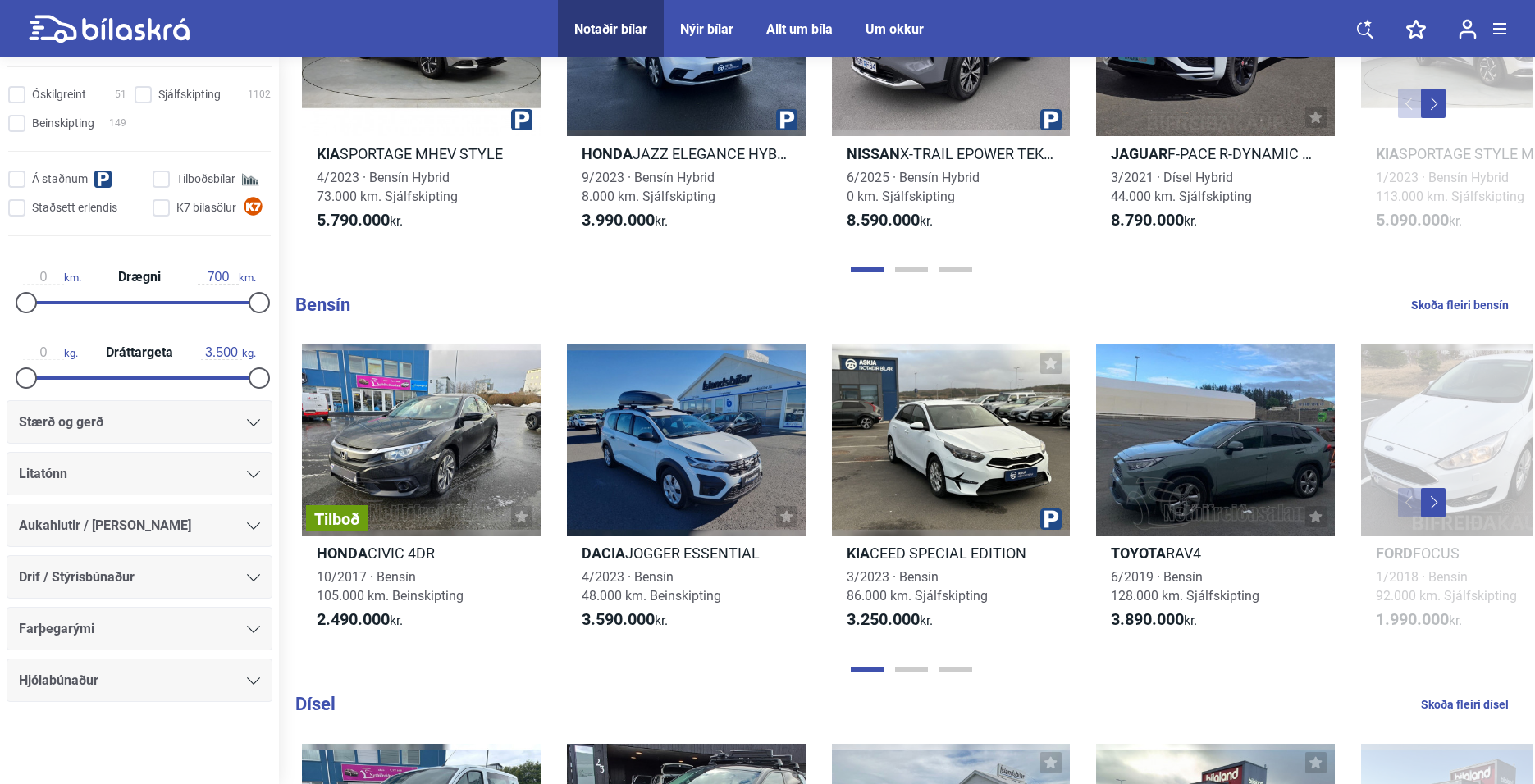
click at [328, 303] on b "Bensín" at bounding box center [323, 305] width 55 height 21
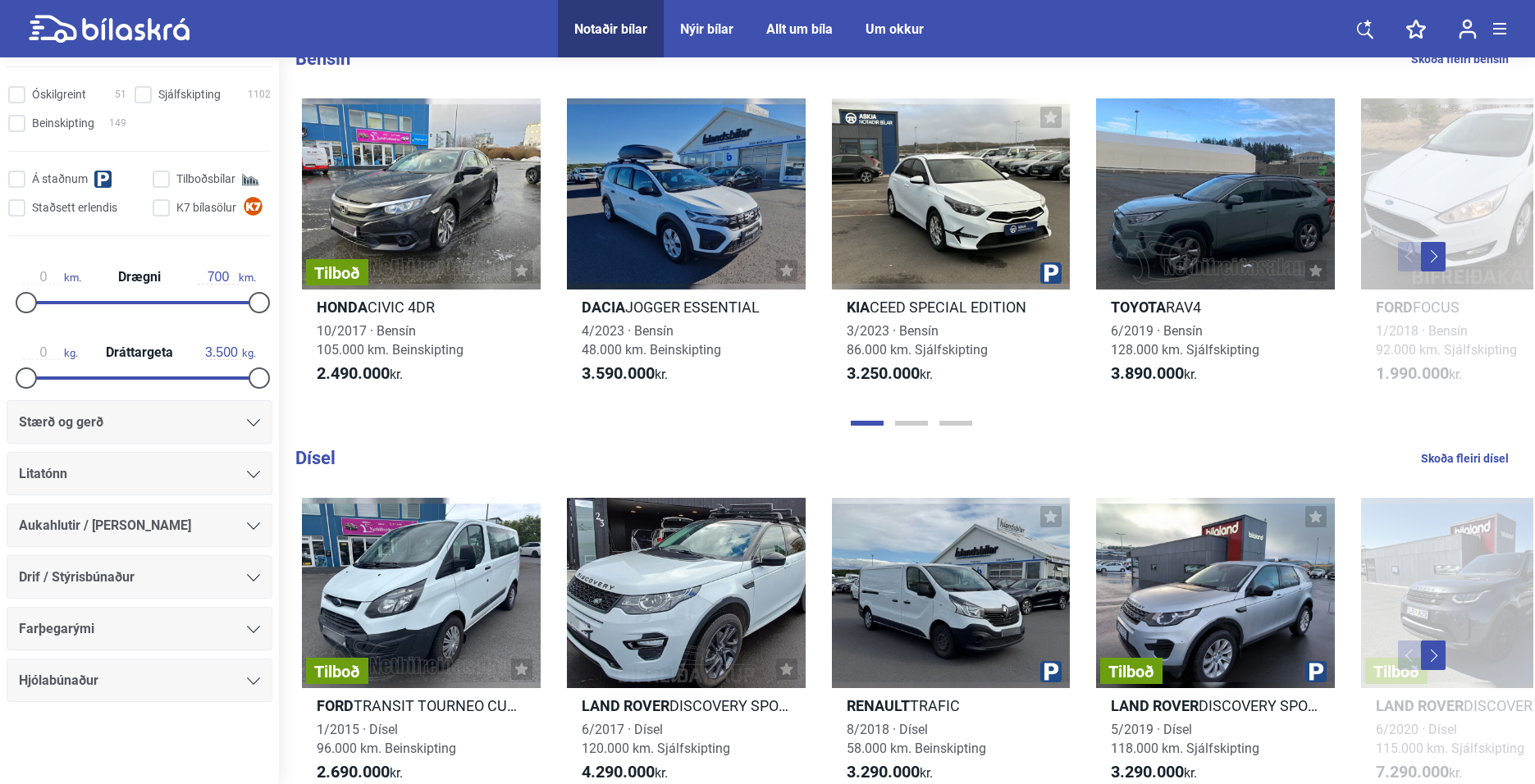
scroll to position [1805, 0]
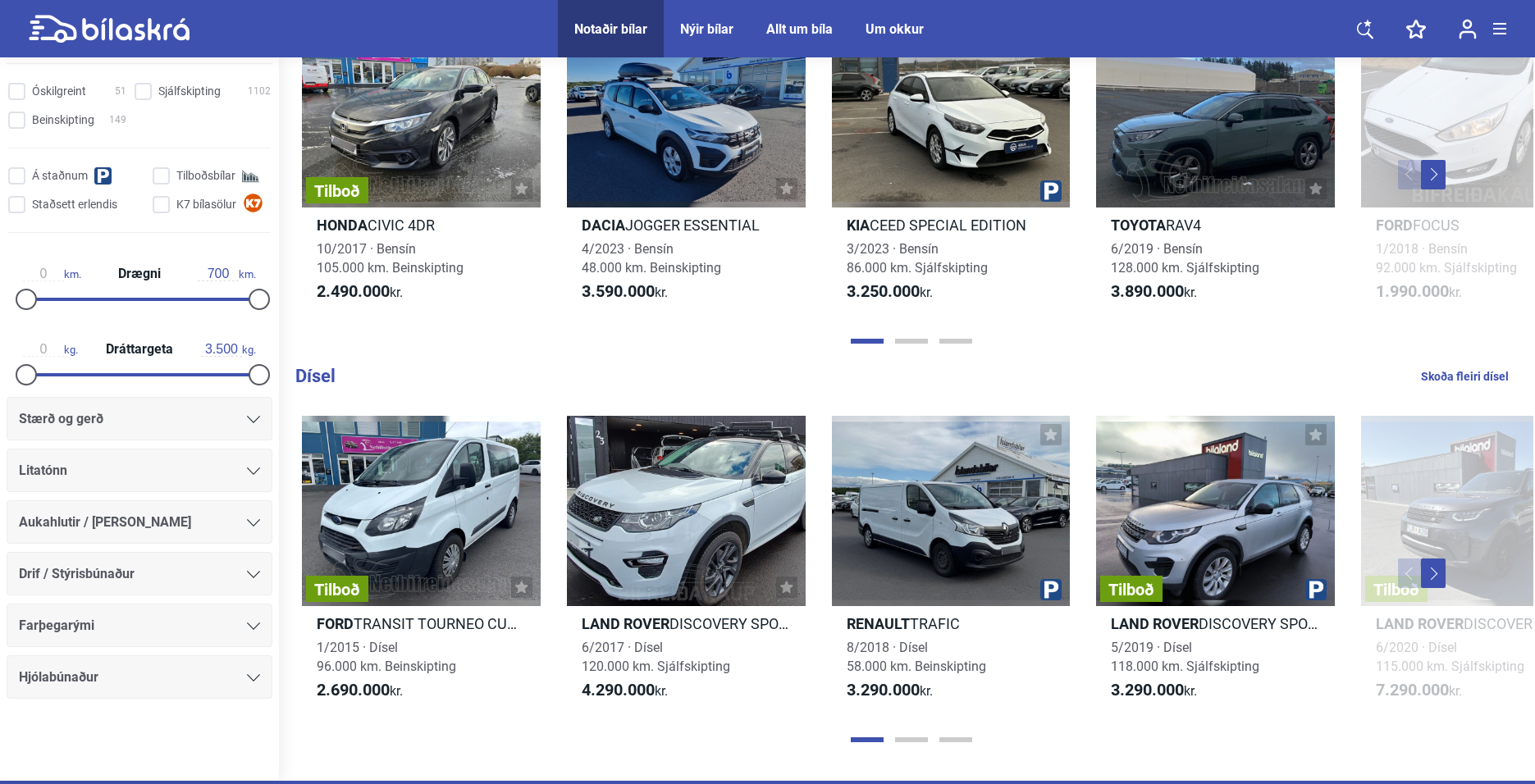
click at [1450, 377] on link "Skoða fleiri dísel" at bounding box center [1465, 376] width 88 height 21
checkbox input "false"
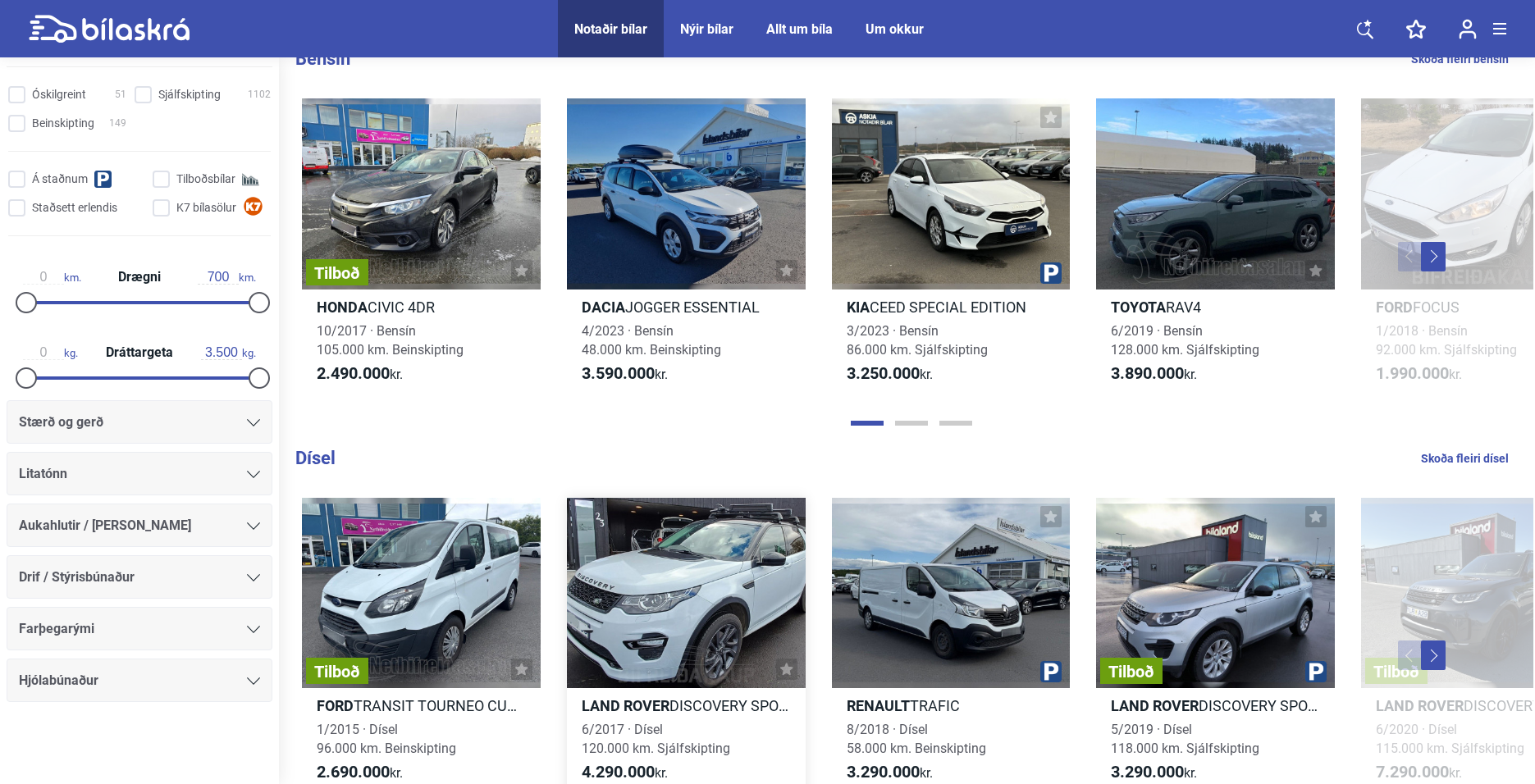
scroll to position [1805, 0]
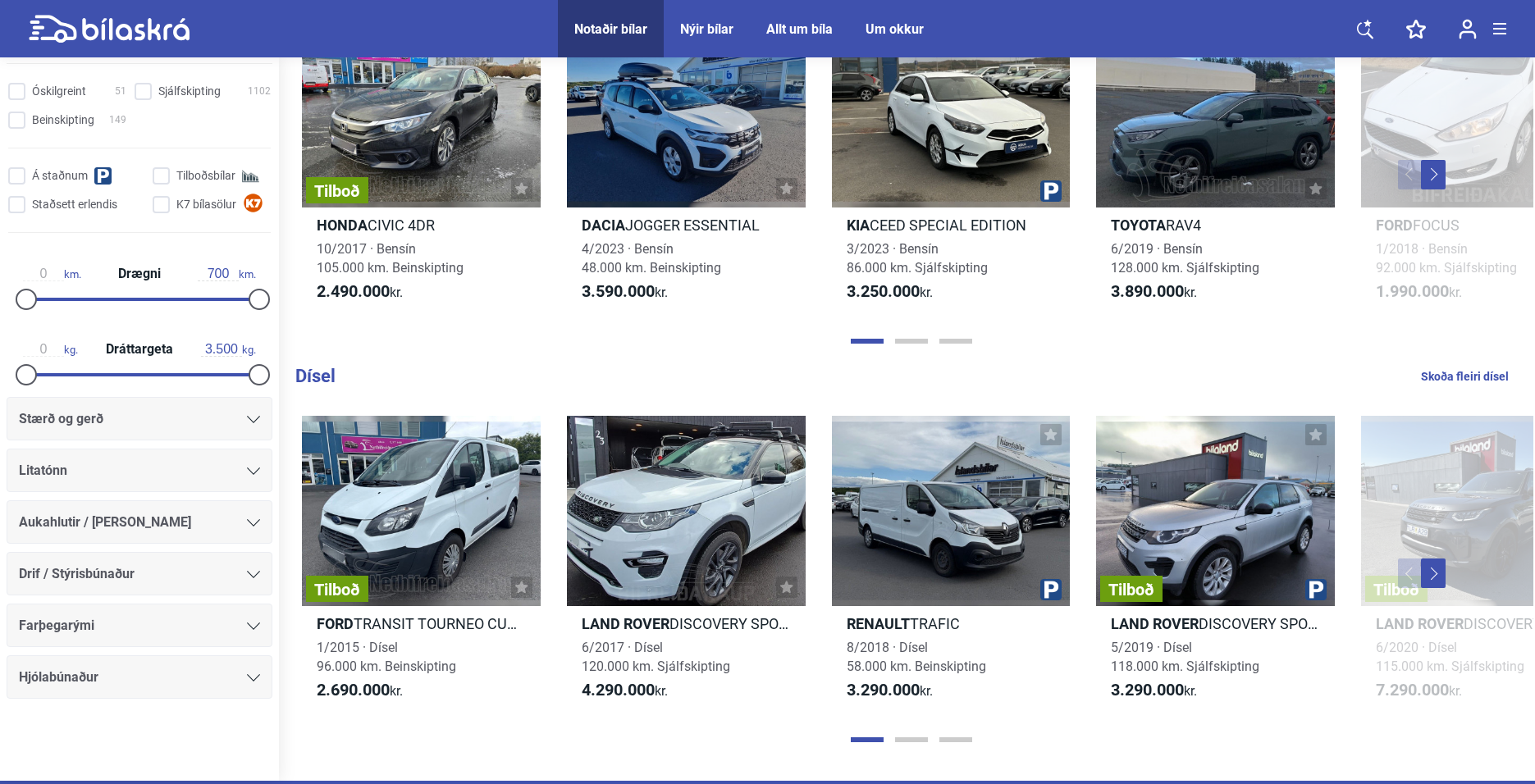
click at [1502, 23] on span at bounding box center [1499, 24] width 13 height 2
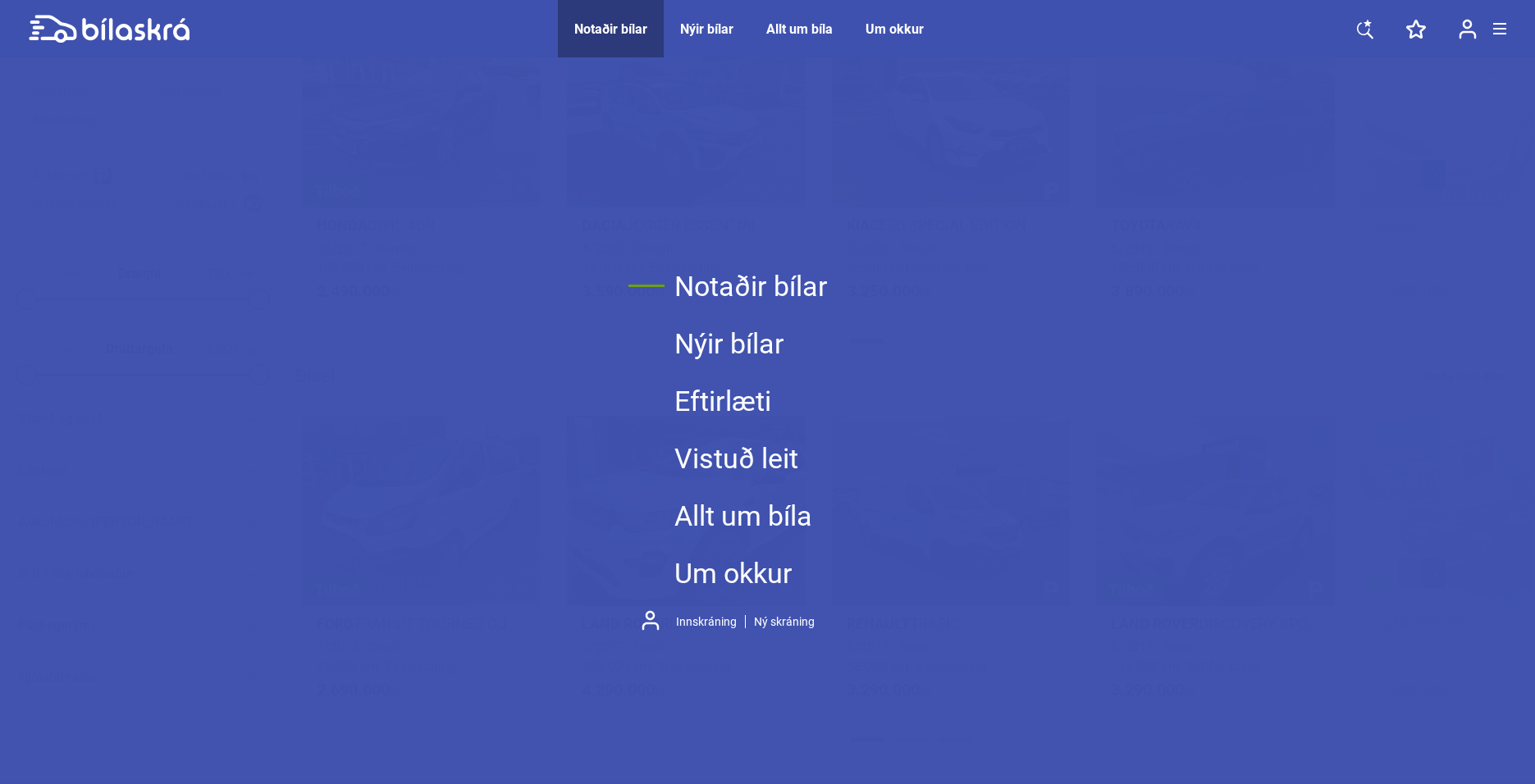
click at [714, 279] on link "Notaðir bílar" at bounding box center [751, 286] width 154 height 57
checkbox input "false"
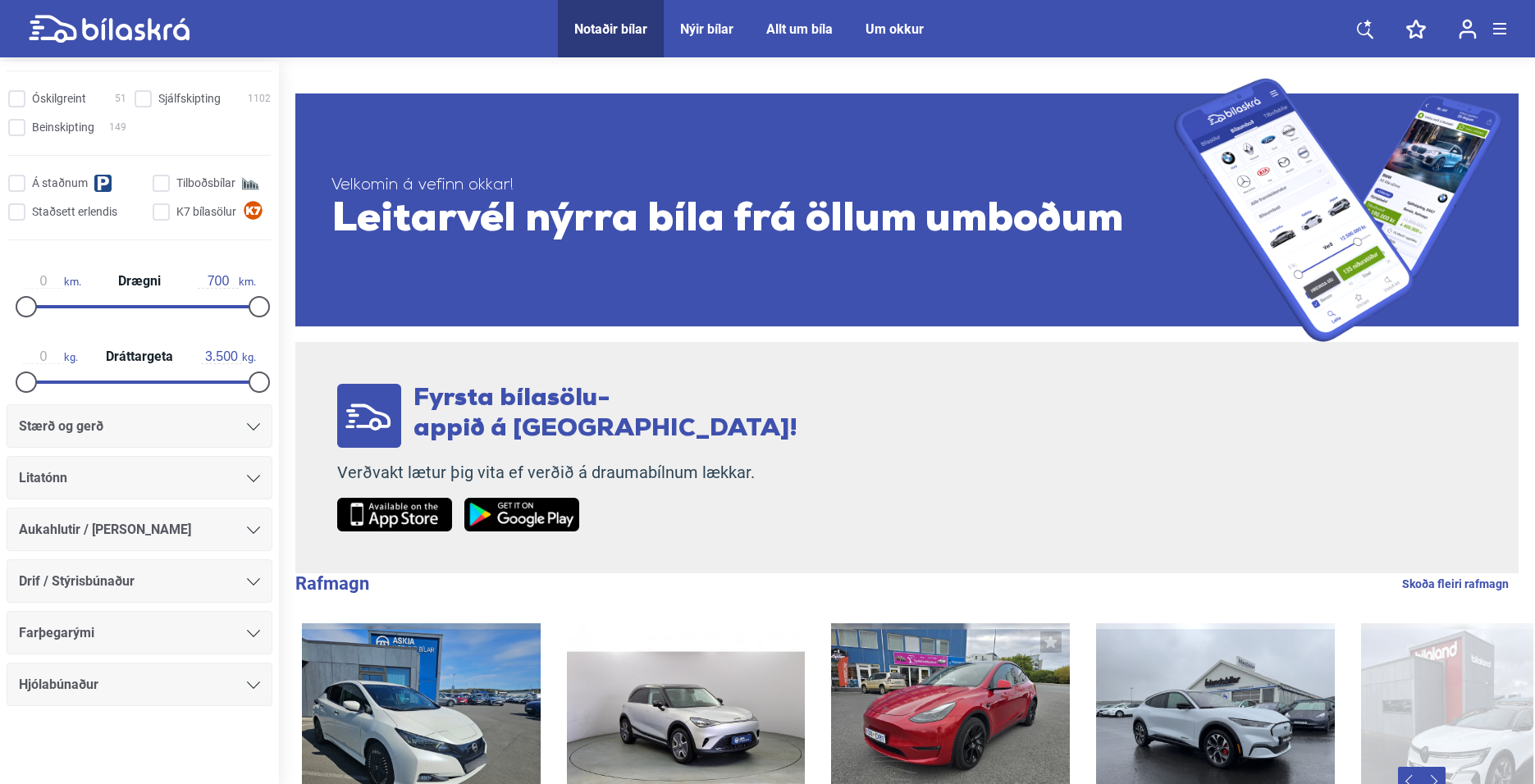
click at [1372, 27] on icon at bounding box center [1365, 29] width 16 height 21
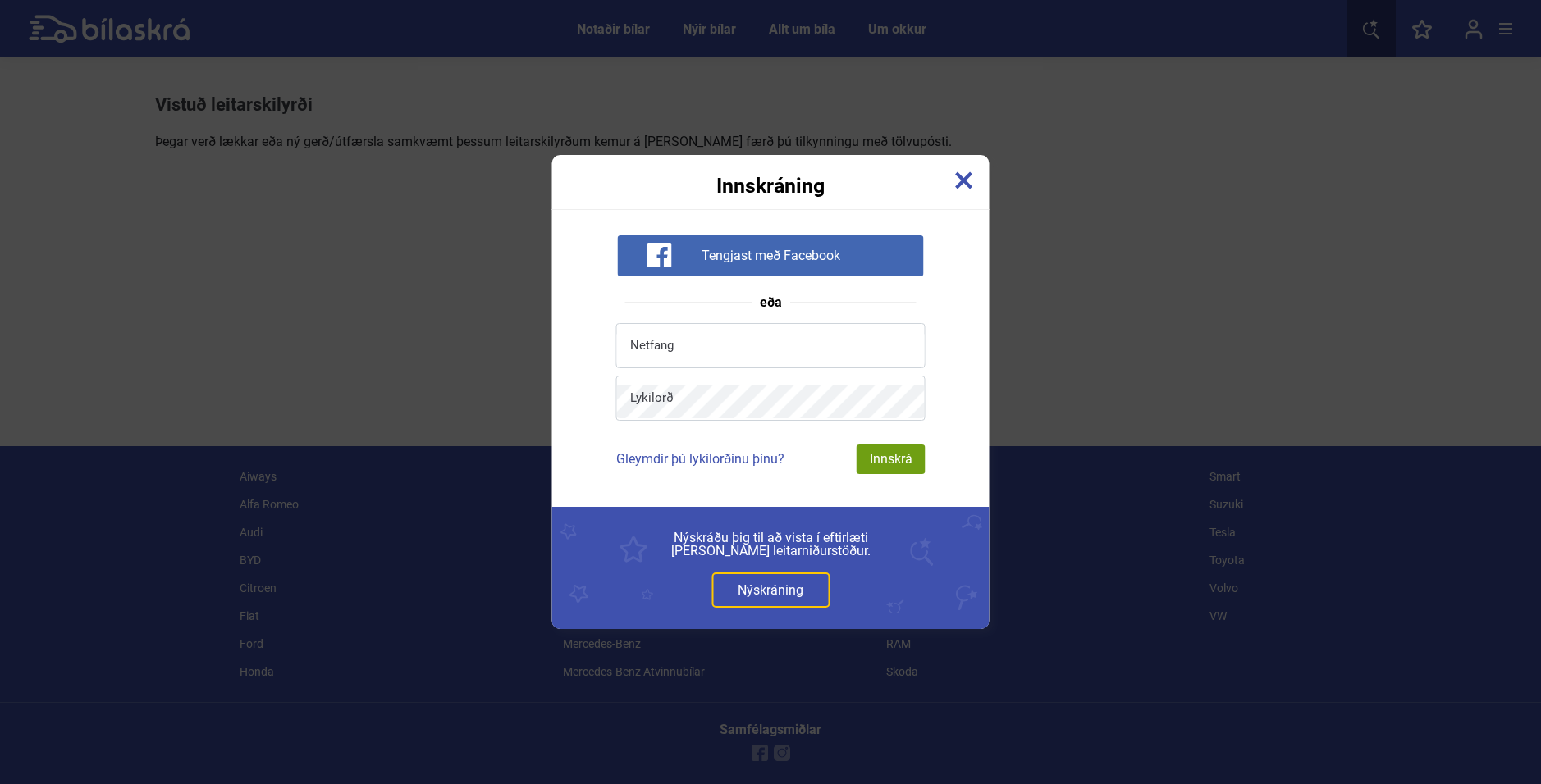
click at [819, 250] on span "Tengjast með Facebook" at bounding box center [771, 256] width 139 height 16
